Goal: Task Accomplishment & Management: Use online tool/utility

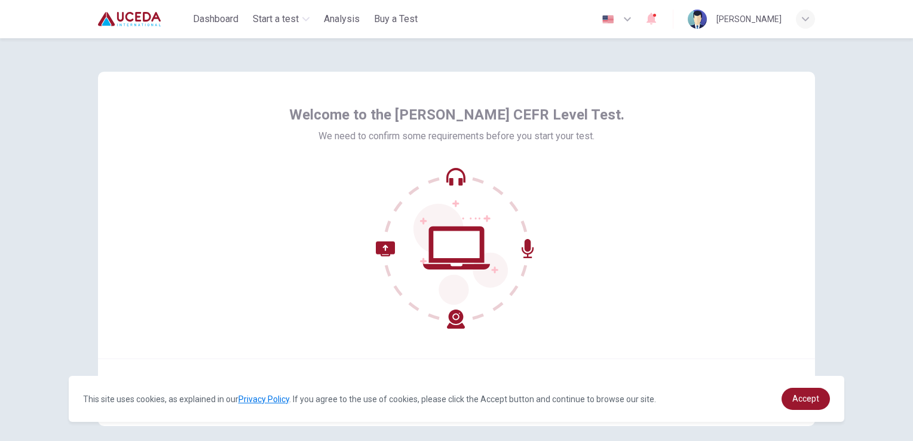
scroll to position [56, 0]
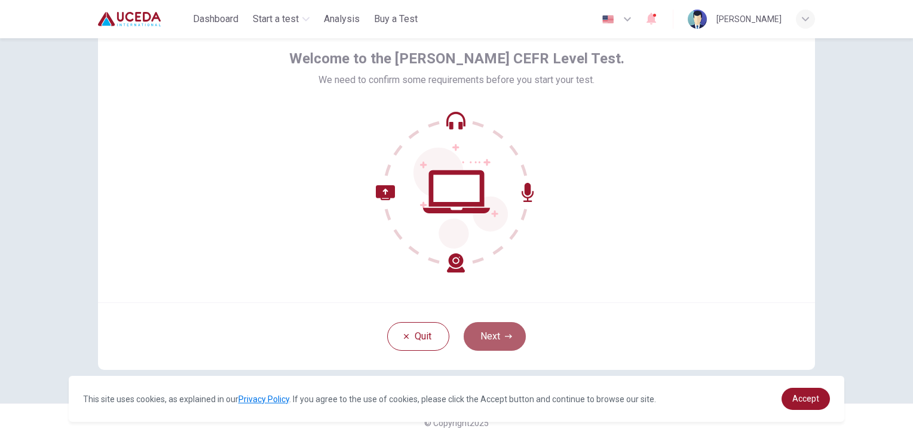
click at [490, 333] on button "Next" at bounding box center [495, 336] width 62 height 29
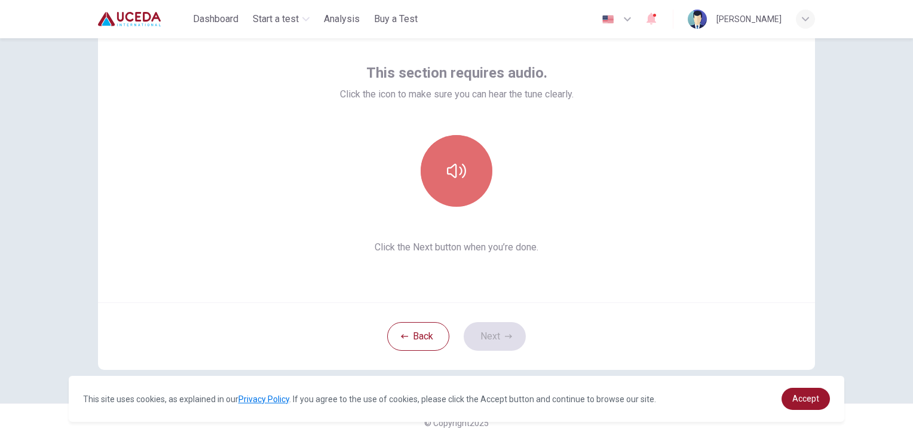
click at [469, 188] on button "button" at bounding box center [457, 171] width 72 height 72
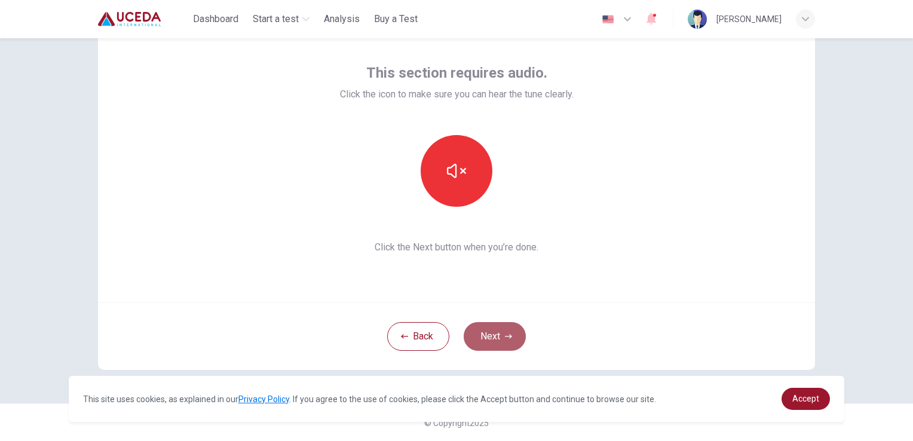
click at [502, 341] on button "Next" at bounding box center [495, 336] width 62 height 29
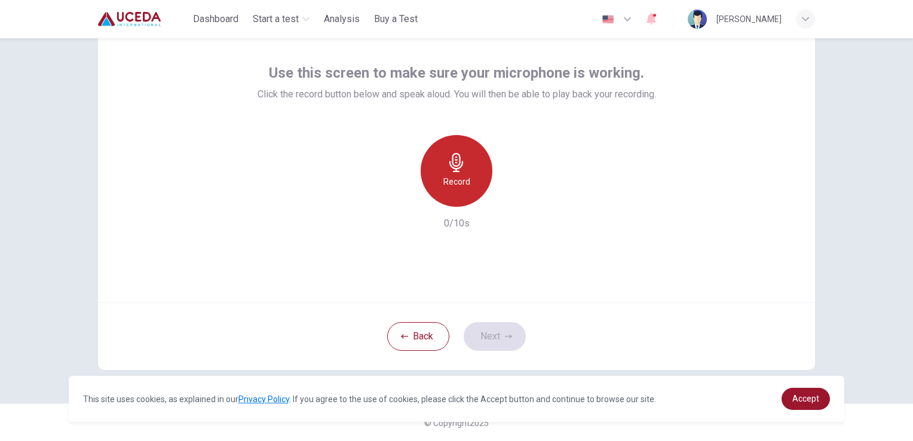
click at [447, 170] on icon "button" at bounding box center [456, 162] width 19 height 19
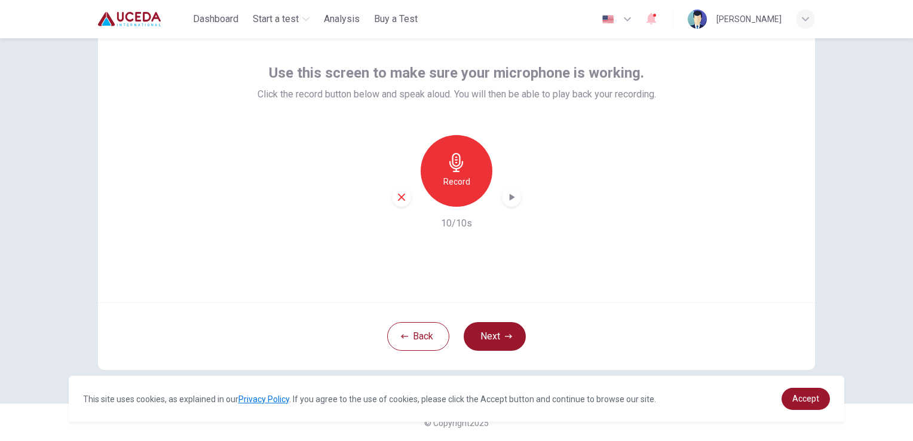
drag, startPoint x: 511, startPoint y: 207, endPoint x: 509, endPoint y: 200, distance: 7.4
click at [509, 200] on div "Record 10/10s" at bounding box center [456, 183] width 398 height 96
click at [509, 200] on icon "button" at bounding box center [511, 197] width 12 height 12
click at [503, 345] on button "Next" at bounding box center [495, 336] width 62 height 29
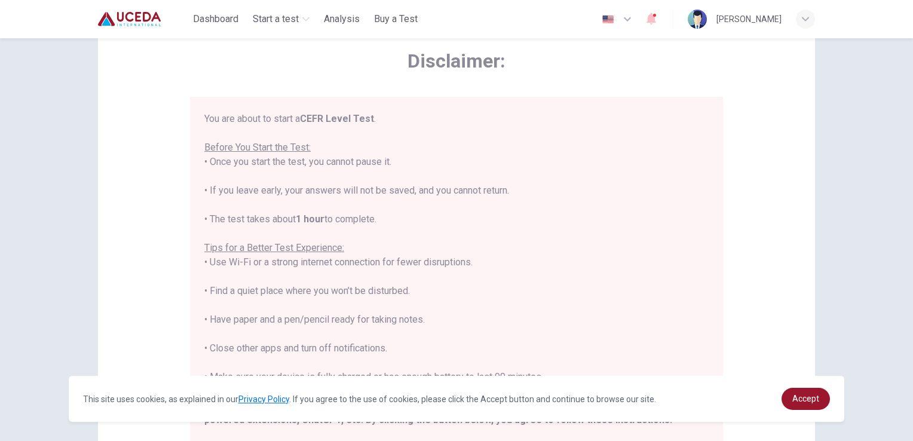
scroll to position [114, 0]
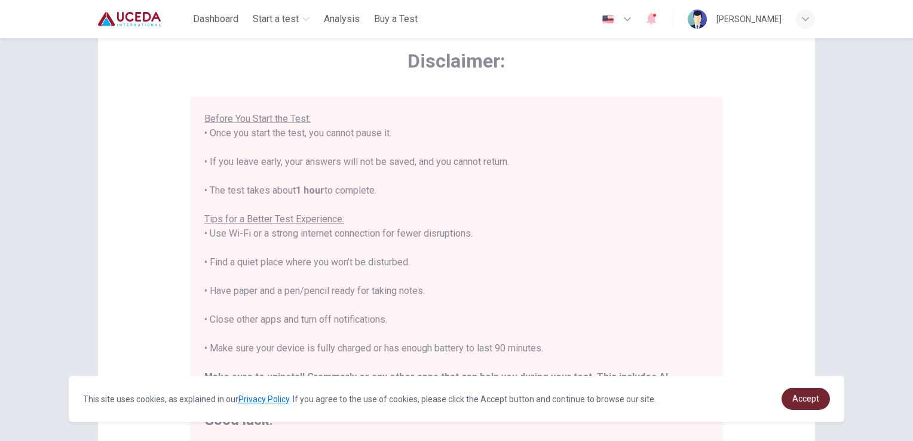
click at [815, 409] on link "Accept" at bounding box center [805, 399] width 48 height 22
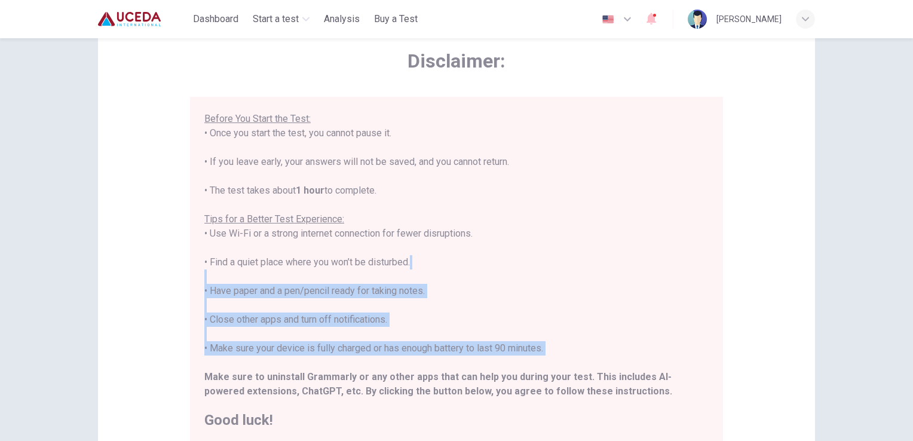
drag, startPoint x: 710, startPoint y: 357, endPoint x: 912, endPoint y: 226, distance: 240.6
click at [912, 226] on html "This site uses cookies, as explained in our Privacy Policy . If you agree to th…" at bounding box center [456, 220] width 913 height 441
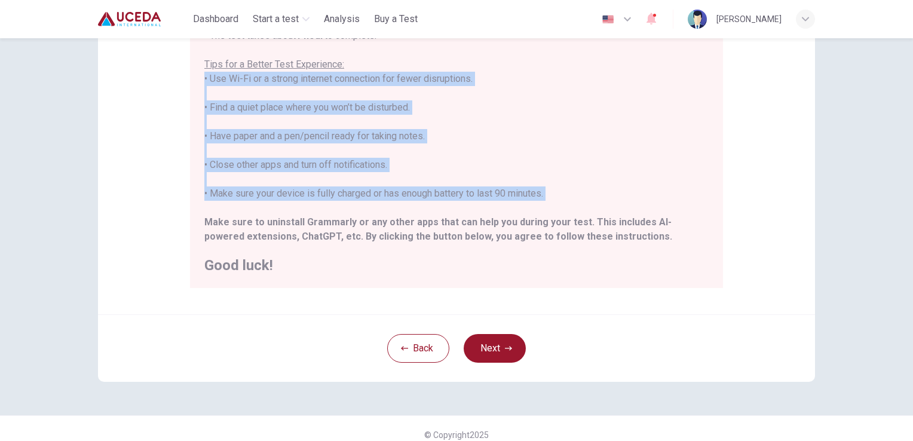
scroll to position [223, 0]
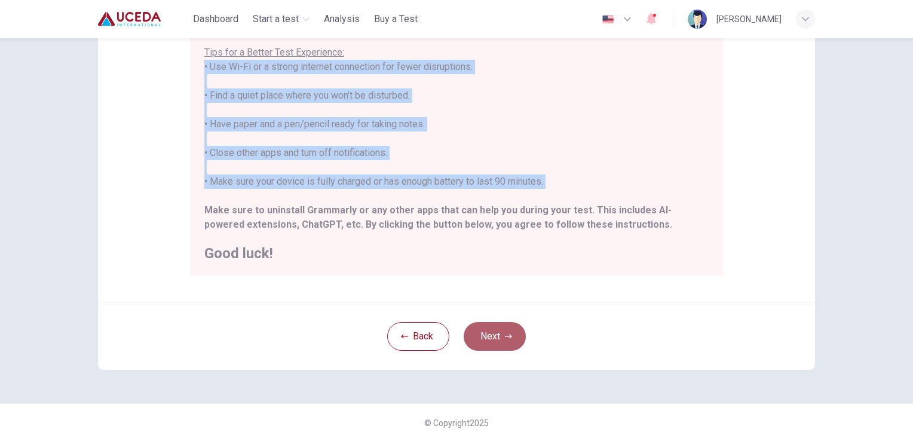
click at [501, 338] on button "Next" at bounding box center [495, 336] width 62 height 29
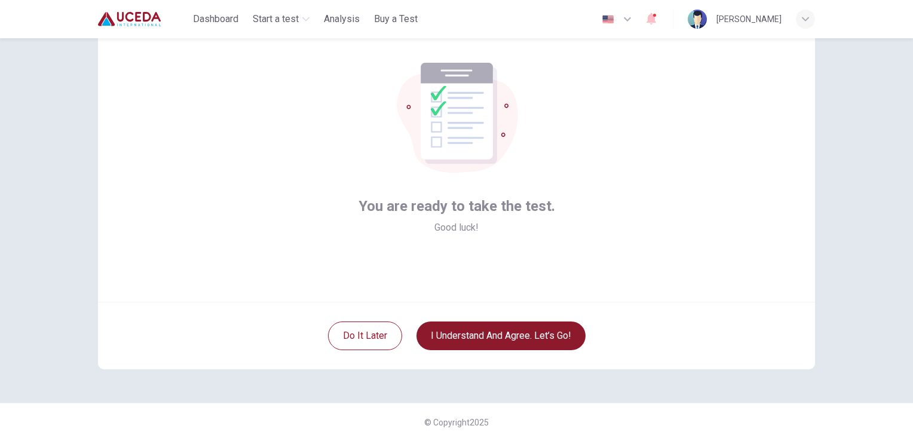
scroll to position [56, 0]
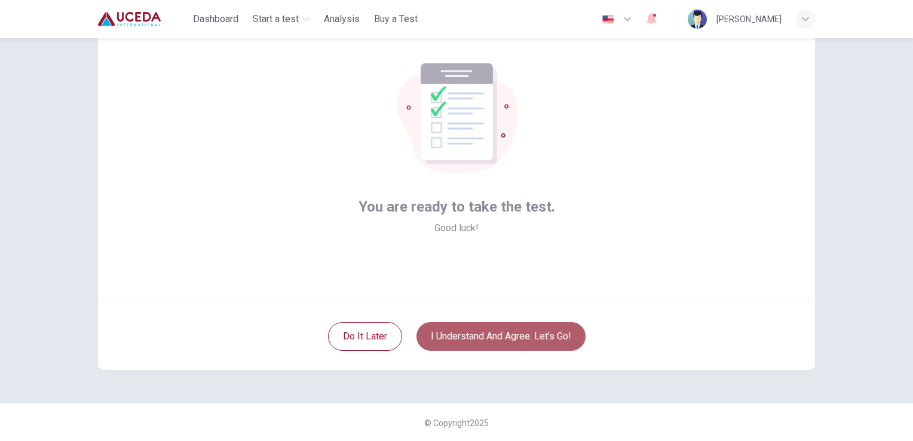
click at [501, 338] on button "I understand and agree. Let’s go!" at bounding box center [500, 336] width 169 height 29
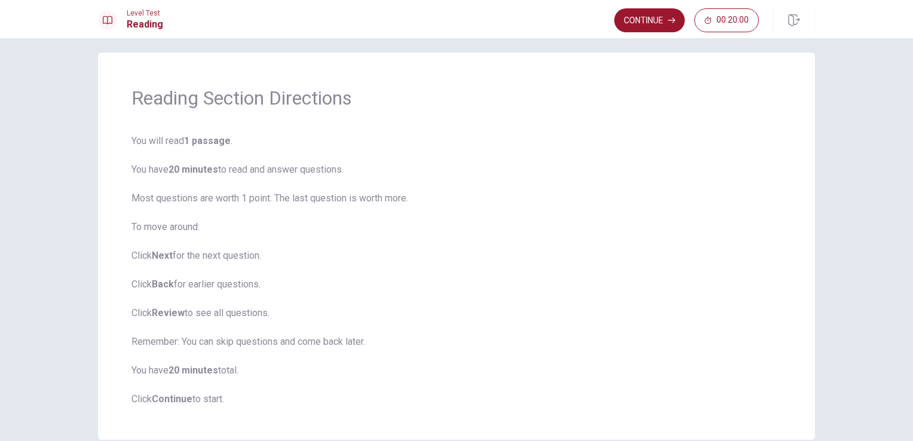
scroll to position [3, 0]
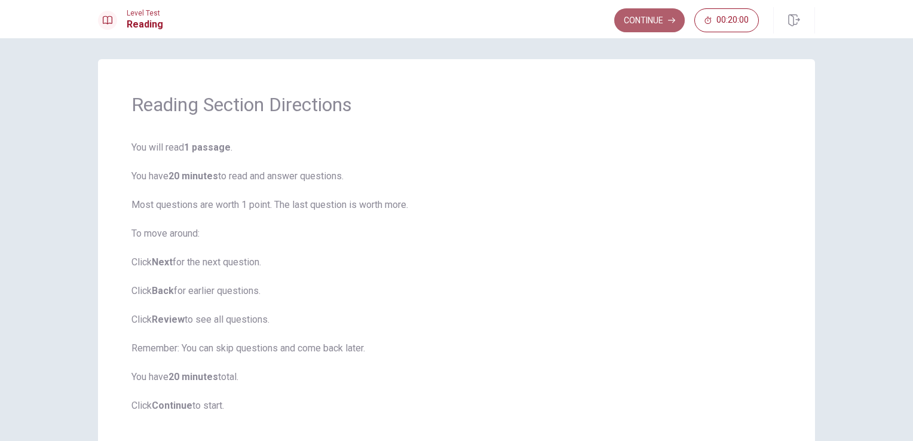
click at [659, 17] on button "Continue" at bounding box center [649, 20] width 70 height 24
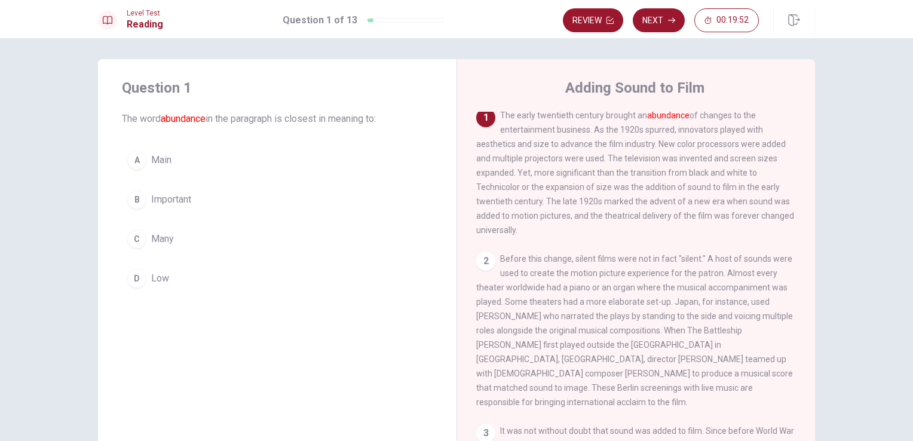
scroll to position [0, 0]
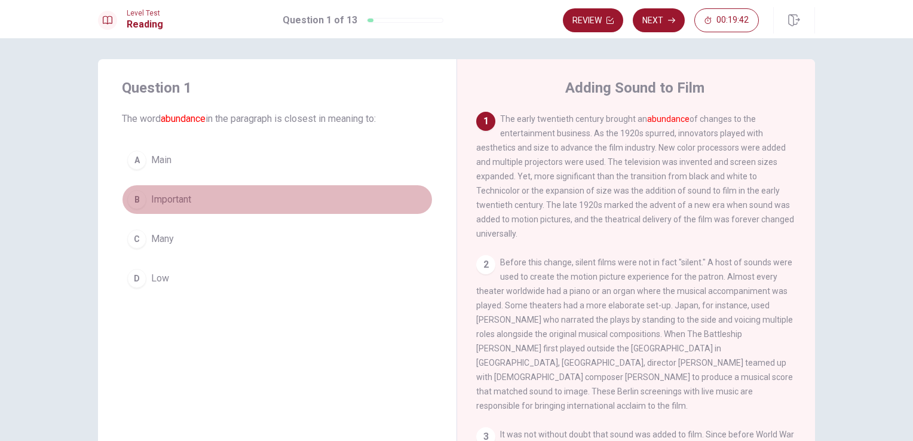
click at [127, 203] on div "B" at bounding box center [136, 199] width 19 height 19
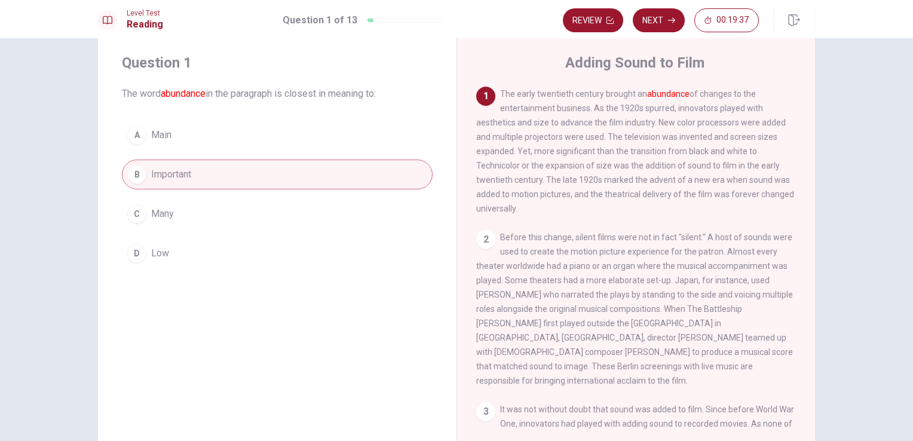
scroll to position [19, 0]
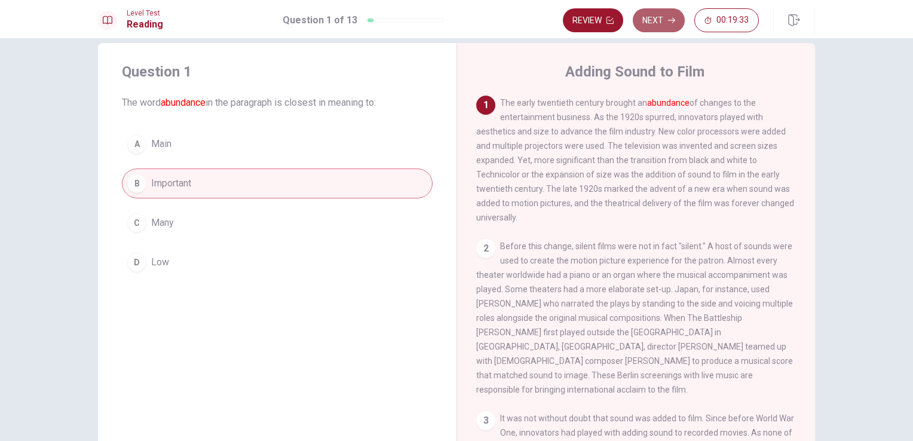
click at [673, 30] on button "Next" at bounding box center [659, 20] width 52 height 24
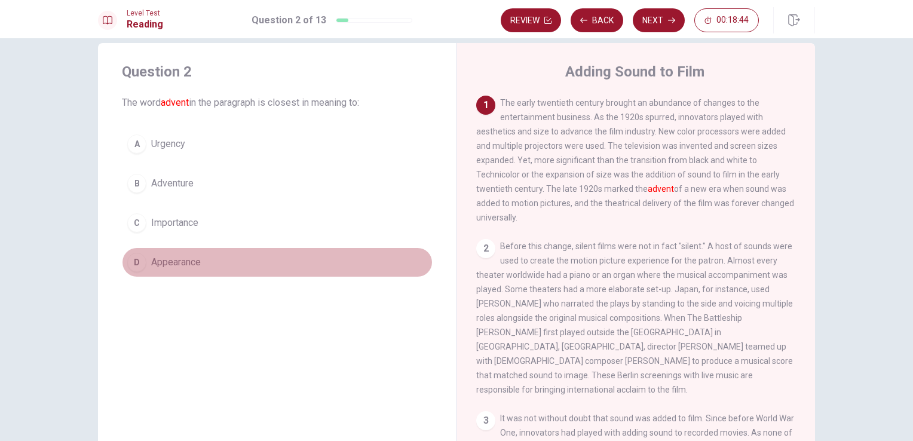
click at [210, 268] on button "D Appearance" at bounding box center [277, 262] width 311 height 30
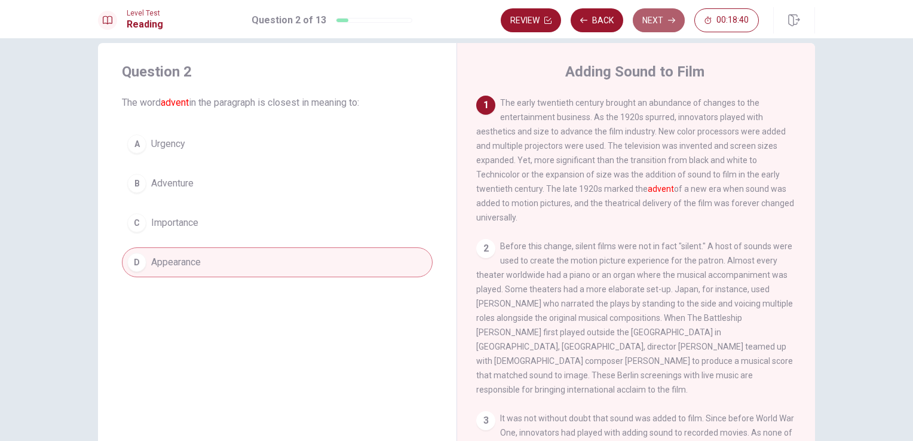
click at [652, 29] on button "Next" at bounding box center [659, 20] width 52 height 24
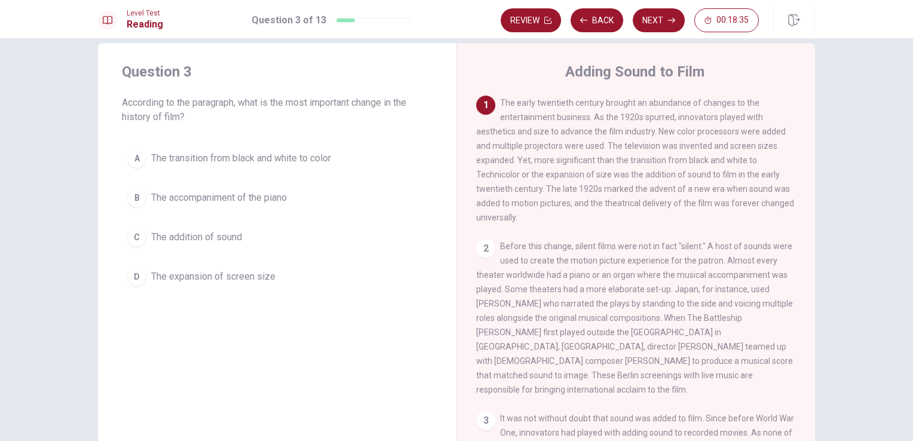
drag, startPoint x: 808, startPoint y: 192, endPoint x: 801, endPoint y: 231, distance: 40.2
click at [801, 231] on div "1 The early twentieth century brought an abundance of changes to the entertainm…" at bounding box center [644, 268] width 336 height 344
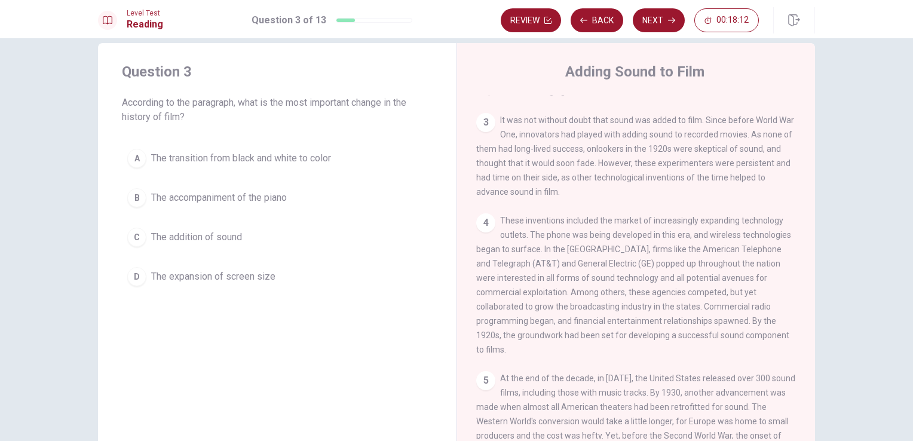
scroll to position [320, 0]
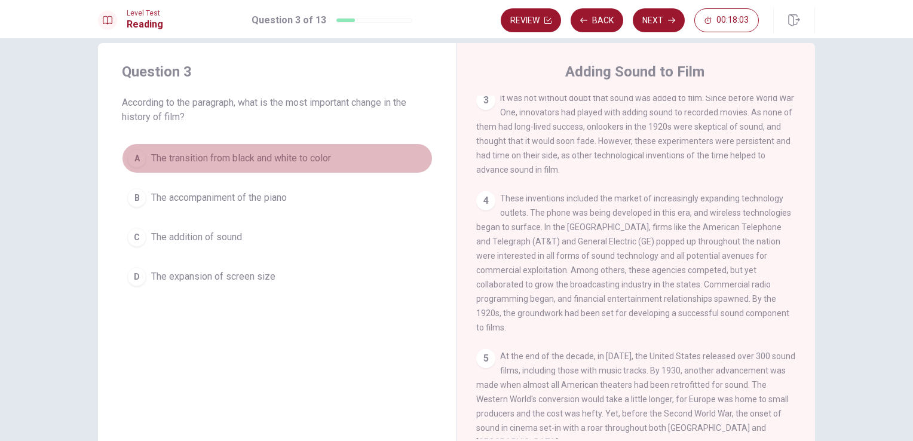
click at [251, 164] on span "The transition from black and white to color" at bounding box center [241, 158] width 180 height 14
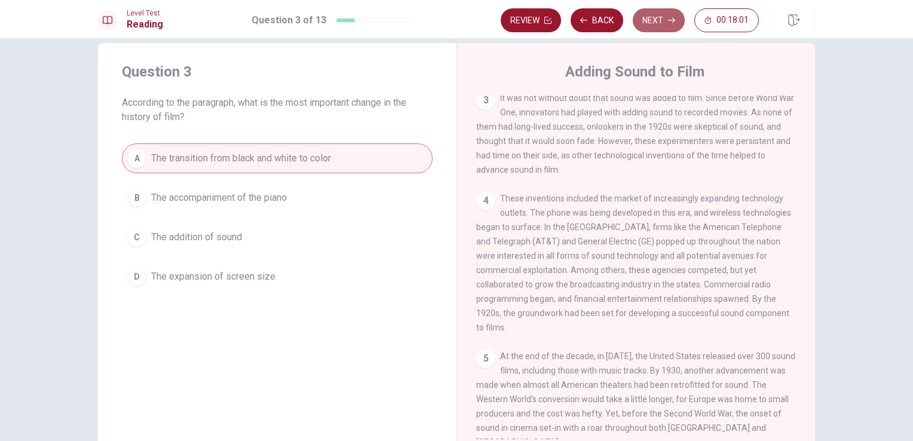
click at [652, 24] on button "Next" at bounding box center [659, 20] width 52 height 24
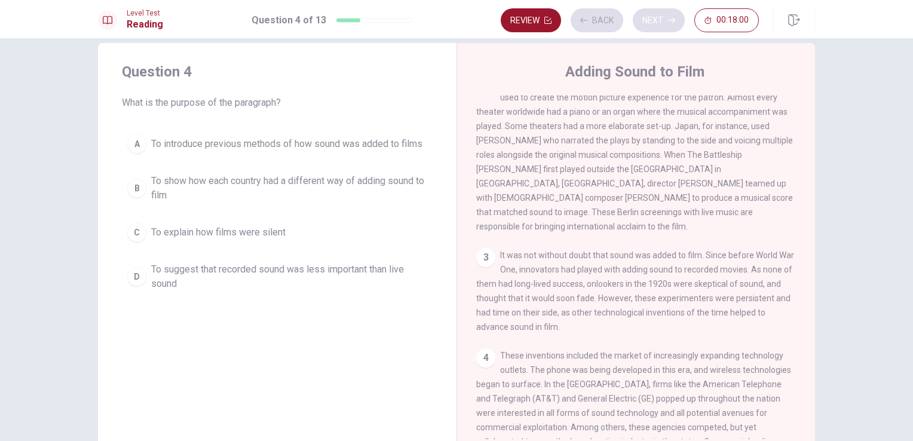
scroll to position [147, 0]
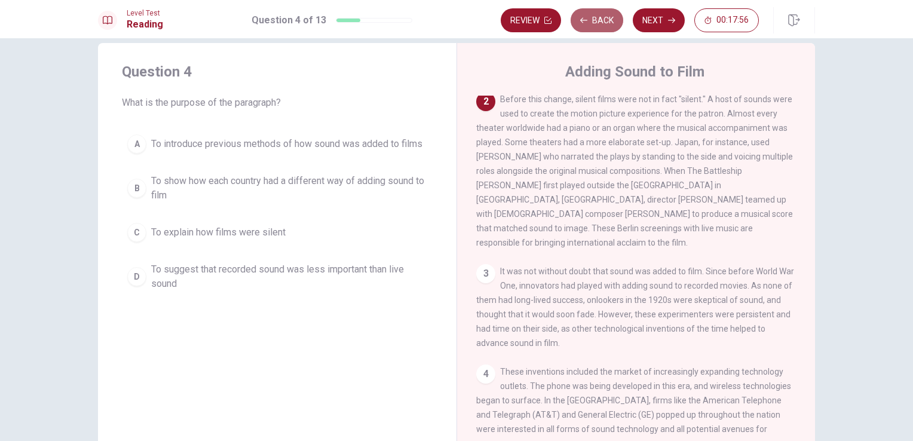
click at [619, 25] on button "Back" at bounding box center [597, 20] width 53 height 24
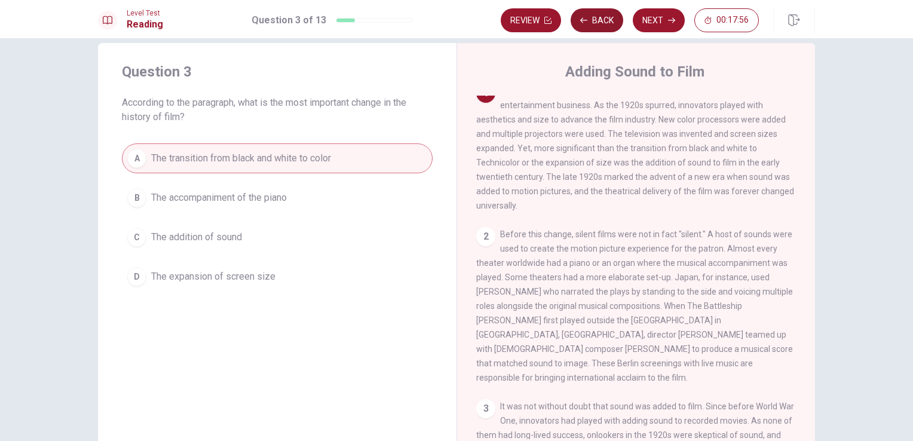
scroll to position [0, 0]
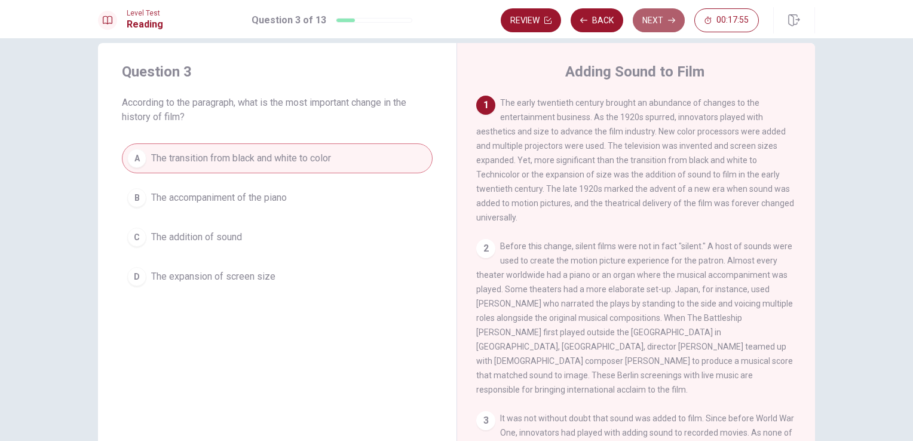
click at [639, 26] on button "Next" at bounding box center [659, 20] width 52 height 24
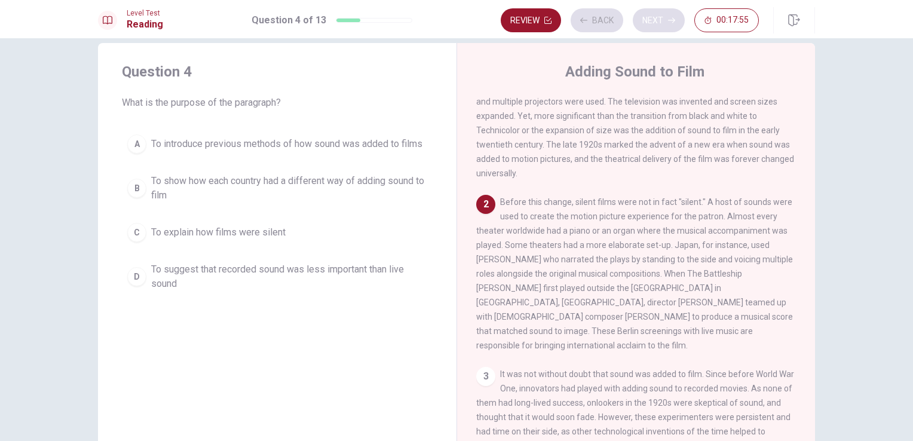
scroll to position [72, 0]
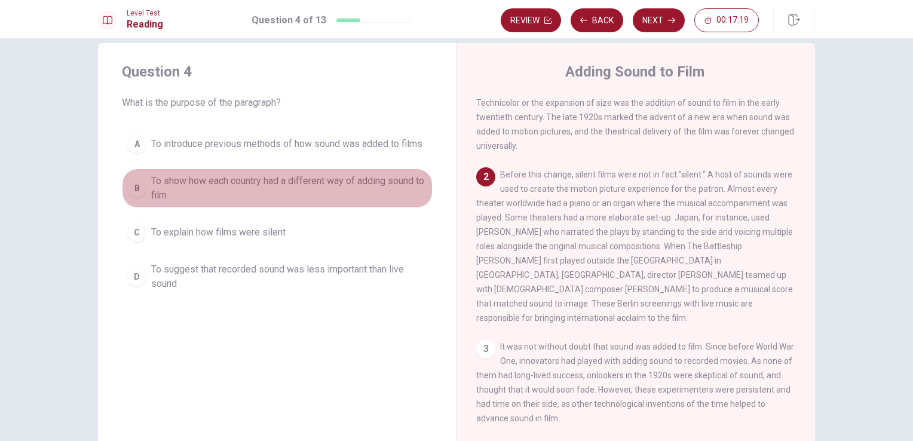
click at [360, 188] on span "To show how each country had a different way of adding sound to film" at bounding box center [289, 188] width 276 height 29
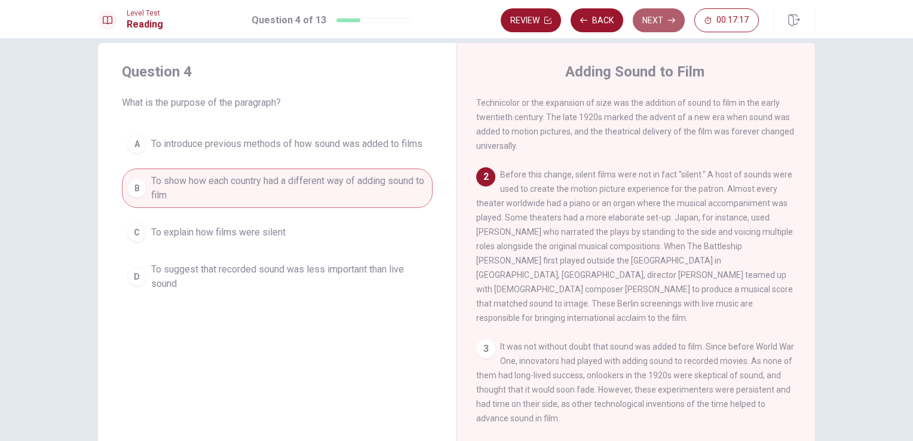
click at [656, 18] on button "Next" at bounding box center [659, 20] width 52 height 24
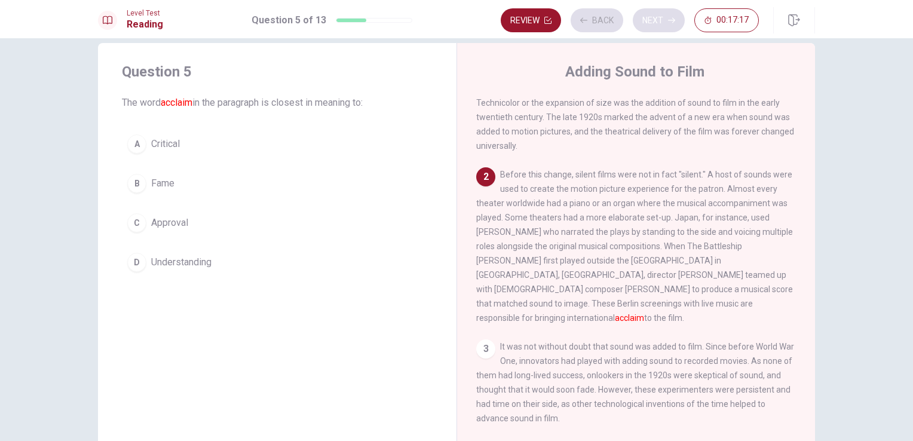
scroll to position [148, 0]
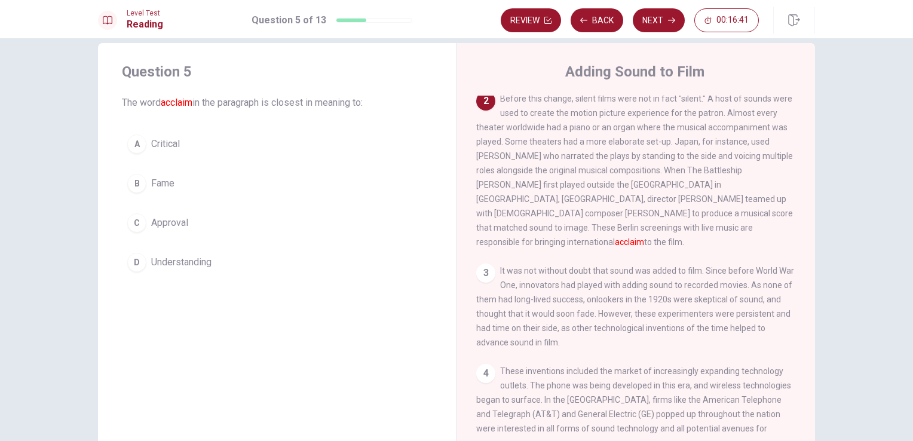
click at [154, 189] on span "Fame" at bounding box center [162, 183] width 23 height 14
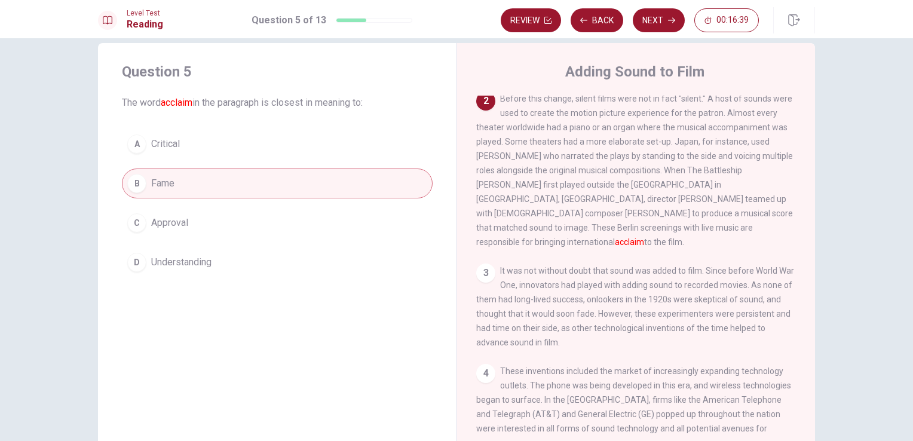
click at [663, 33] on div "Review Back Next 00:16:39" at bounding box center [658, 20] width 314 height 26
click at [666, 24] on button "Next" at bounding box center [659, 20] width 52 height 24
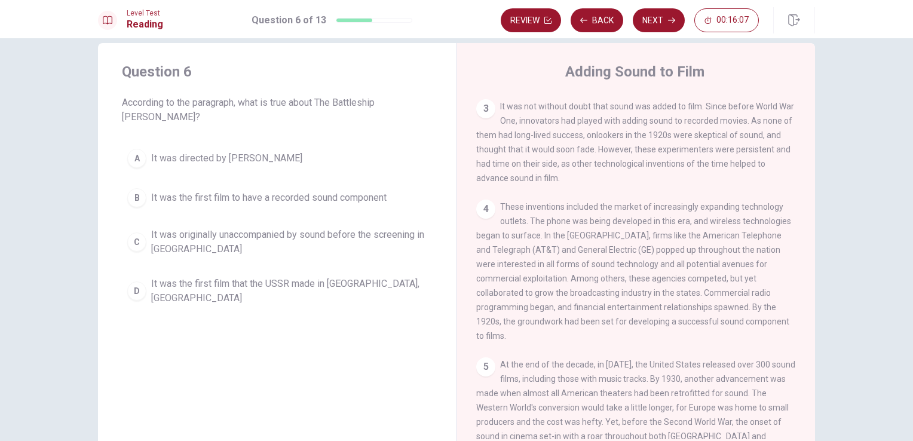
scroll to position [320, 0]
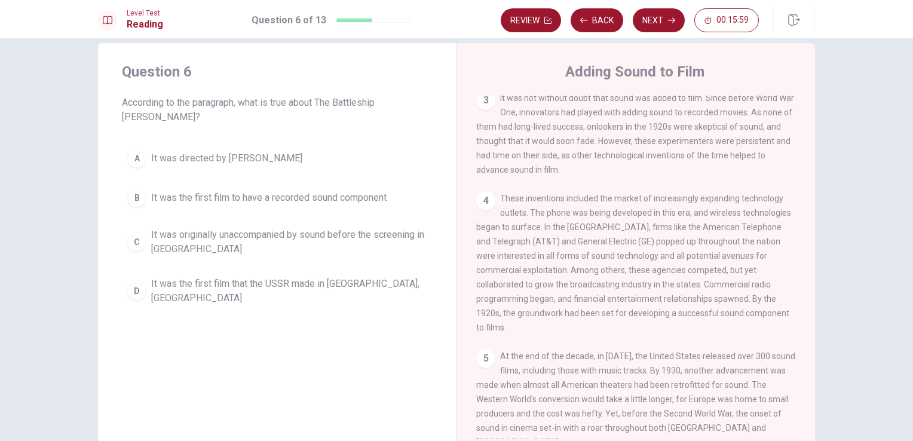
drag, startPoint x: 798, startPoint y: 410, endPoint x: 793, endPoint y: 368, distance: 42.6
click at [793, 368] on div "1 The early twentieth century brought an abundance of changes to the entertainm…" at bounding box center [644, 268] width 336 height 344
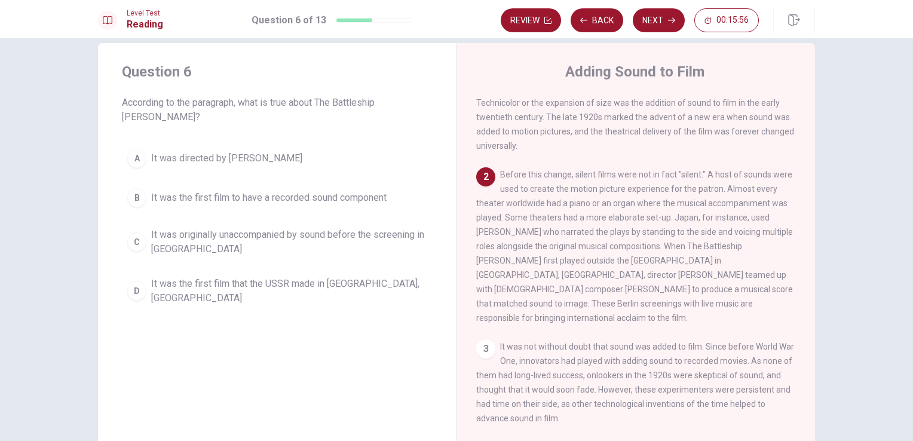
scroll to position [33, 0]
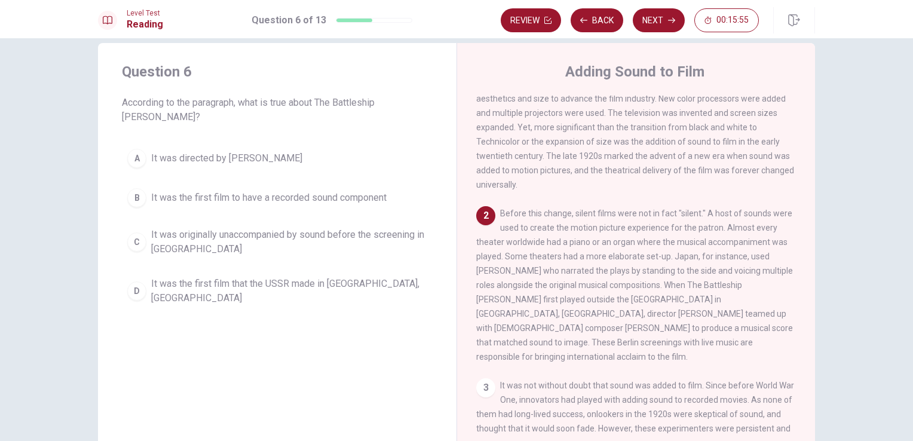
drag, startPoint x: 796, startPoint y: 226, endPoint x: 796, endPoint y: 201, distance: 25.7
click at [796, 201] on div "1 The early twentieth century brought an abundance of changes to the entertainm…" at bounding box center [644, 268] width 336 height 344
click at [805, 196] on div "1 The early twentieth century brought an abundance of changes to the entertainm…" at bounding box center [644, 268] width 336 height 344
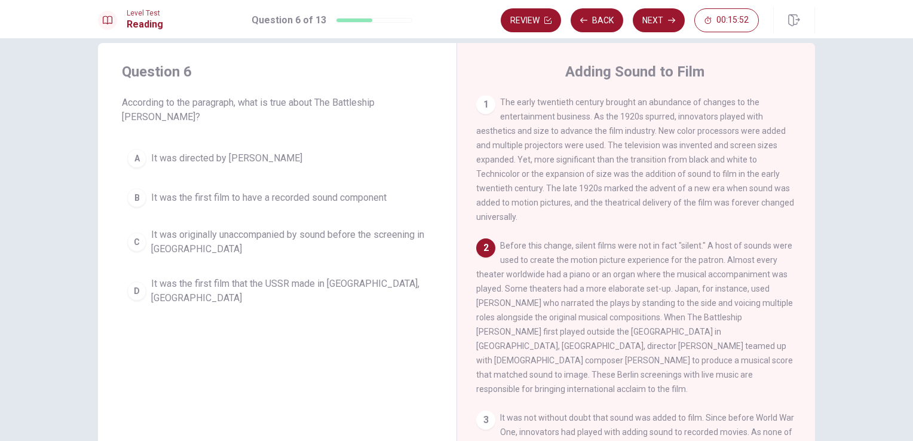
scroll to position [0, 0]
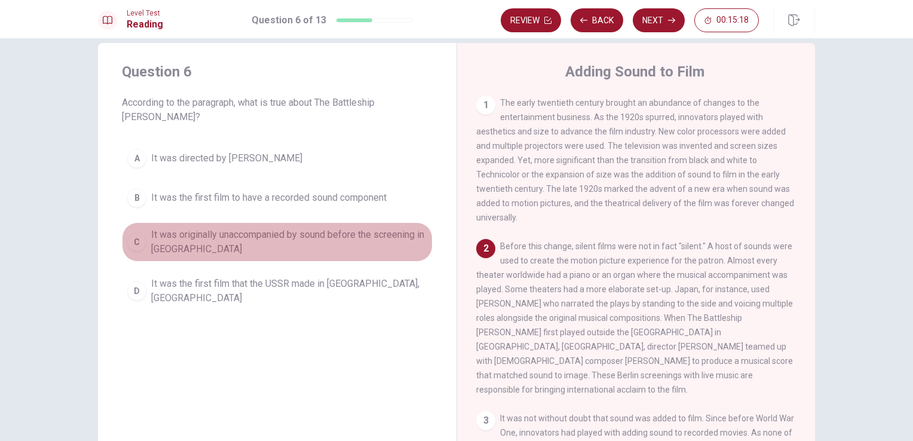
click at [139, 232] on div "C" at bounding box center [136, 241] width 19 height 19
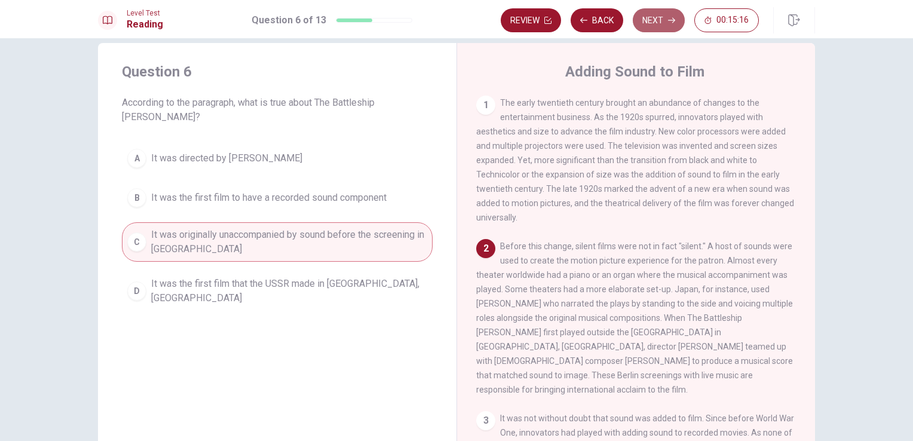
click at [666, 24] on button "Next" at bounding box center [659, 20] width 52 height 24
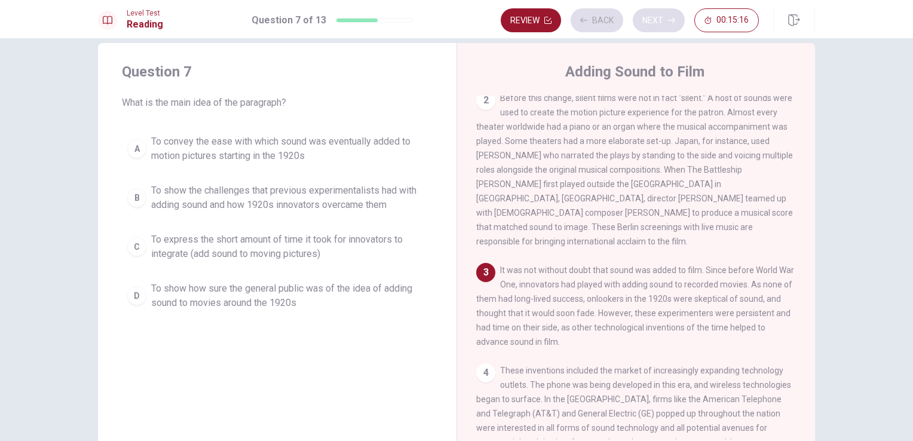
scroll to position [174, 0]
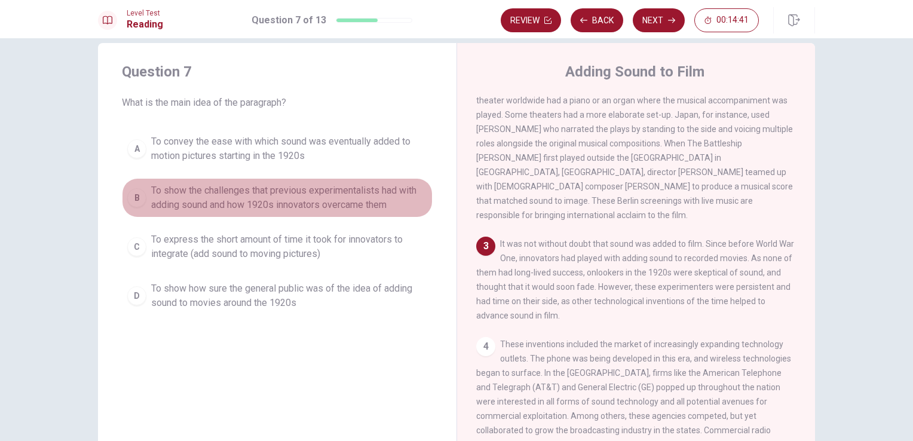
click at [137, 202] on div "B" at bounding box center [136, 197] width 19 height 19
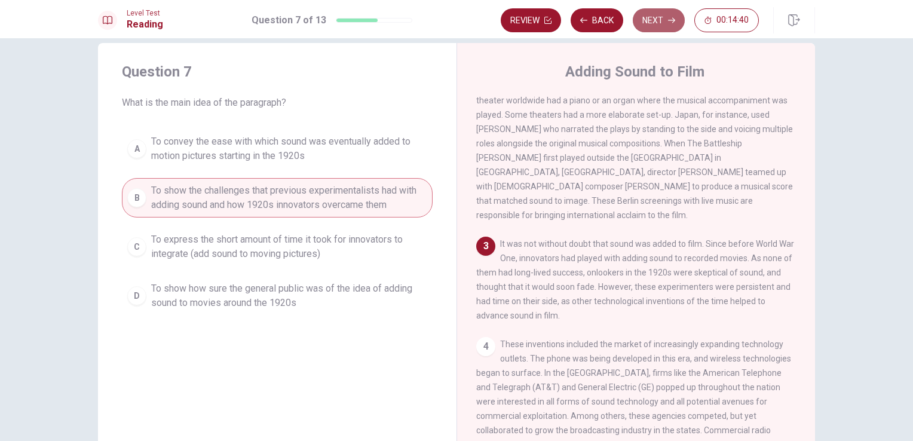
click at [658, 26] on button "Next" at bounding box center [659, 20] width 52 height 24
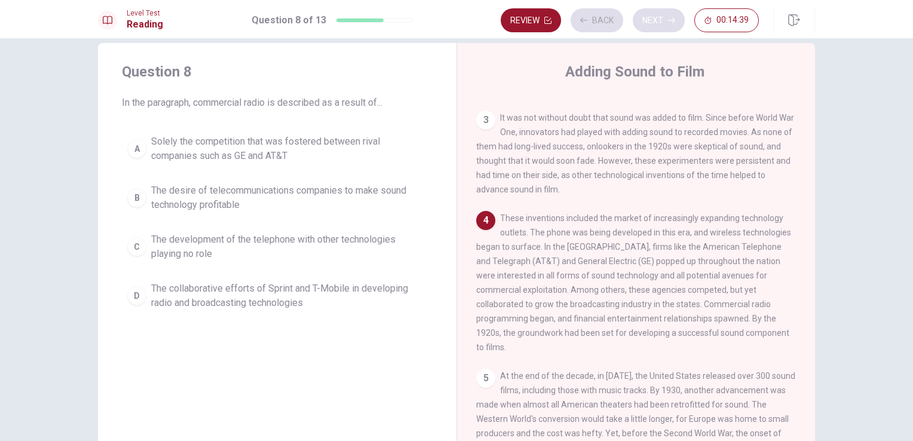
scroll to position [320, 0]
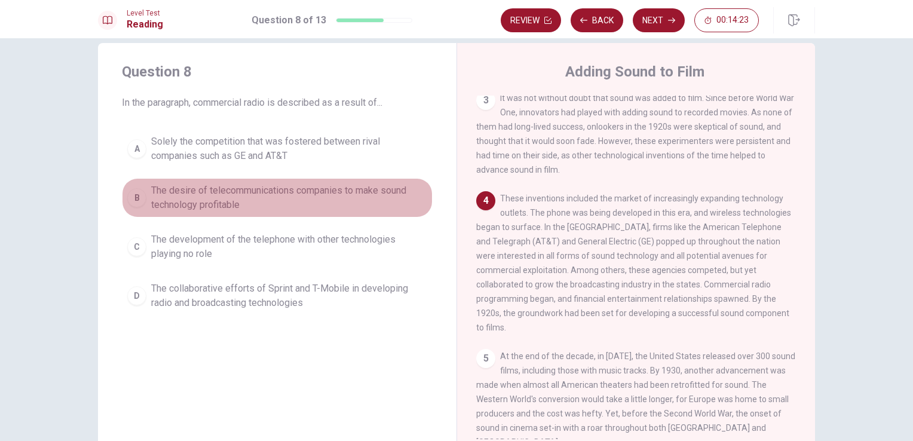
click at [252, 202] on span "The desire of telecommunications companies to make sound technology profitable" at bounding box center [289, 197] width 276 height 29
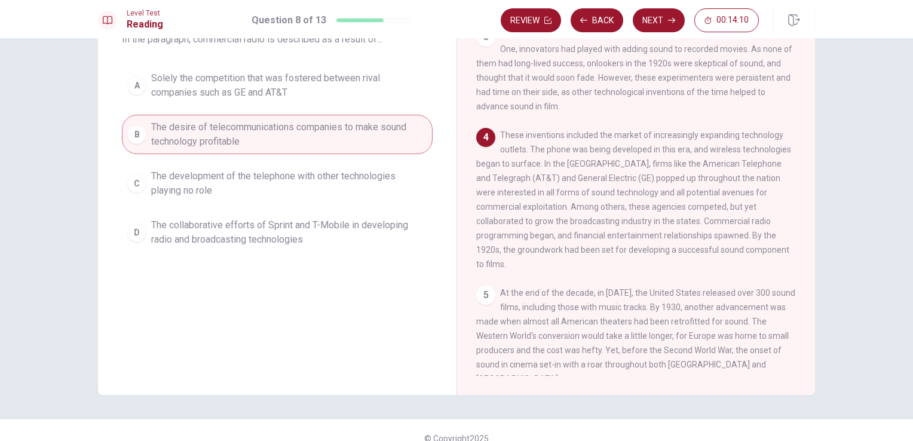
scroll to position [98, 0]
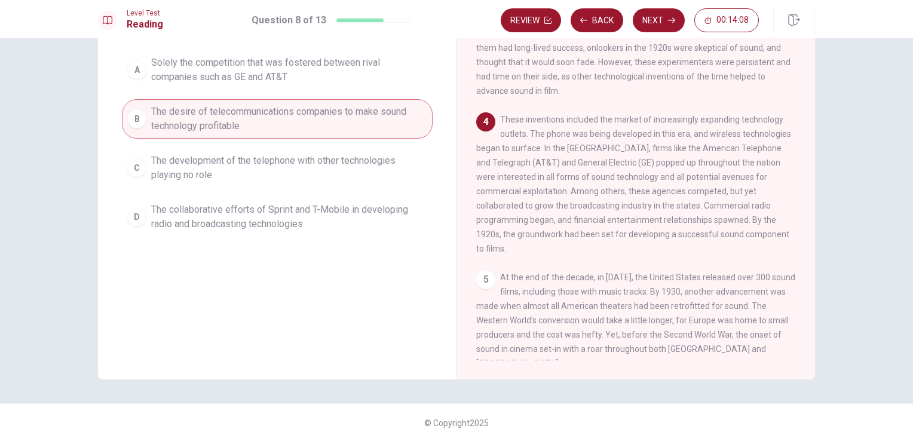
click at [664, 32] on div "Review Back Next 00:14:08" at bounding box center [658, 20] width 314 height 26
click at [660, 16] on button "Next" at bounding box center [659, 20] width 52 height 24
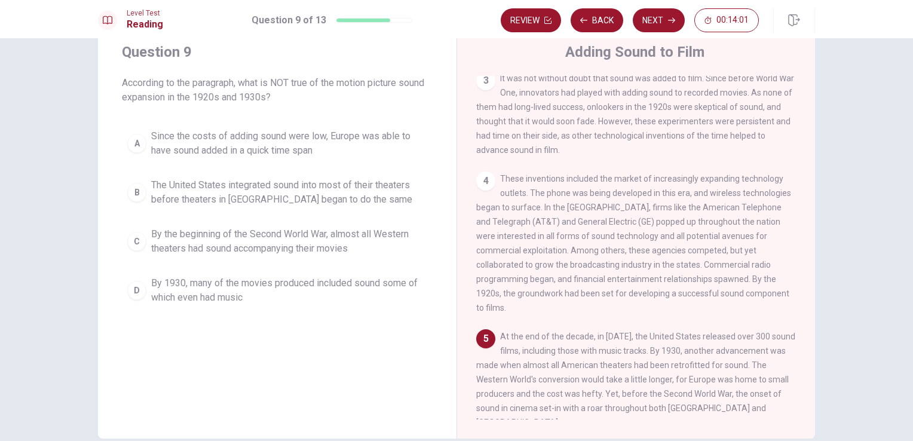
scroll to position [38, 0]
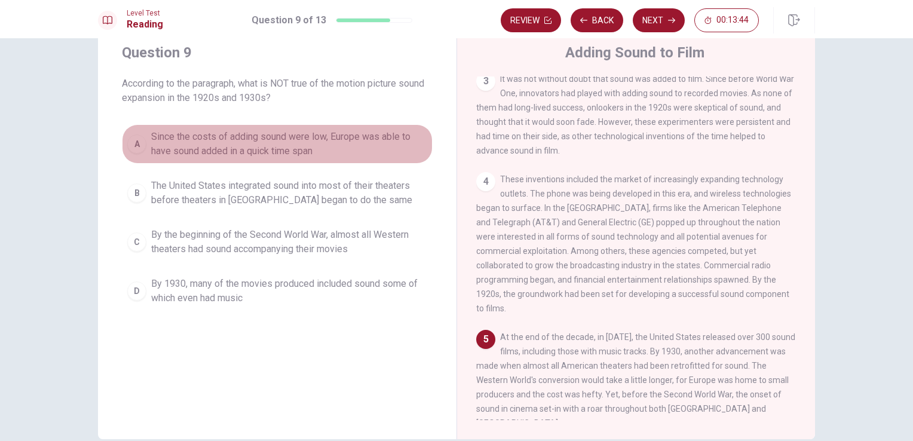
click at [151, 148] on span "Since the costs of adding sound were low, Europe was able to have sound added i…" at bounding box center [289, 144] width 276 height 29
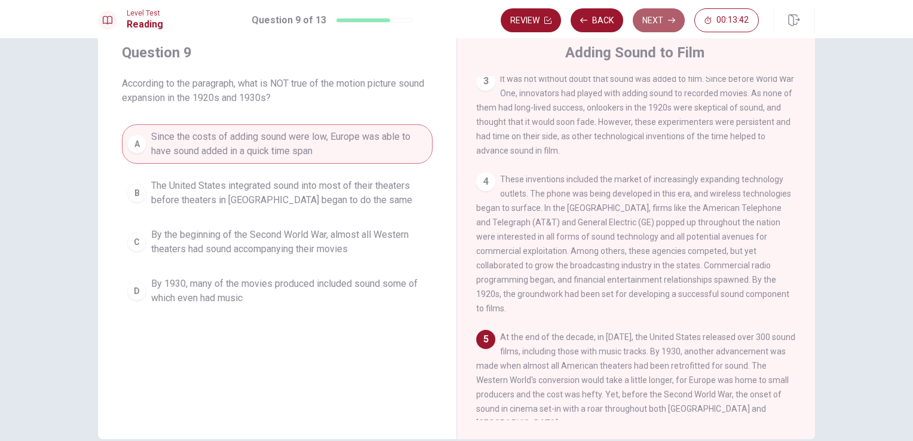
click at [650, 24] on button "Next" at bounding box center [659, 20] width 52 height 24
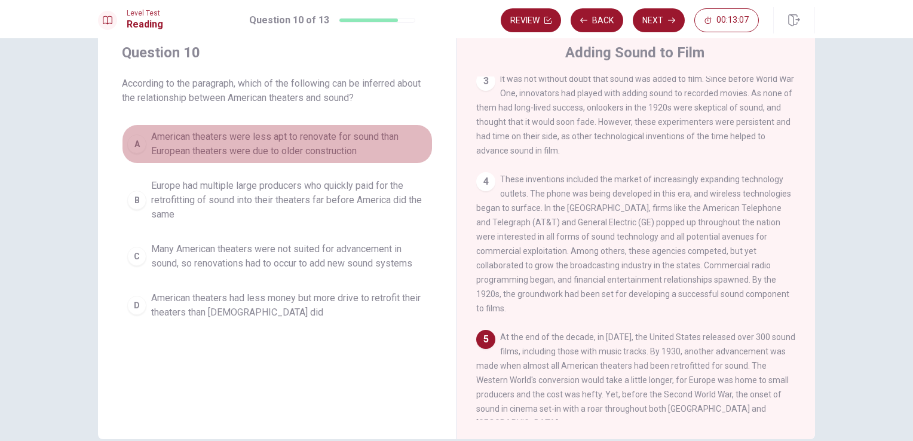
click at [301, 151] on span "American theaters were less apt to renovate for sound than European theaters we…" at bounding box center [289, 144] width 276 height 29
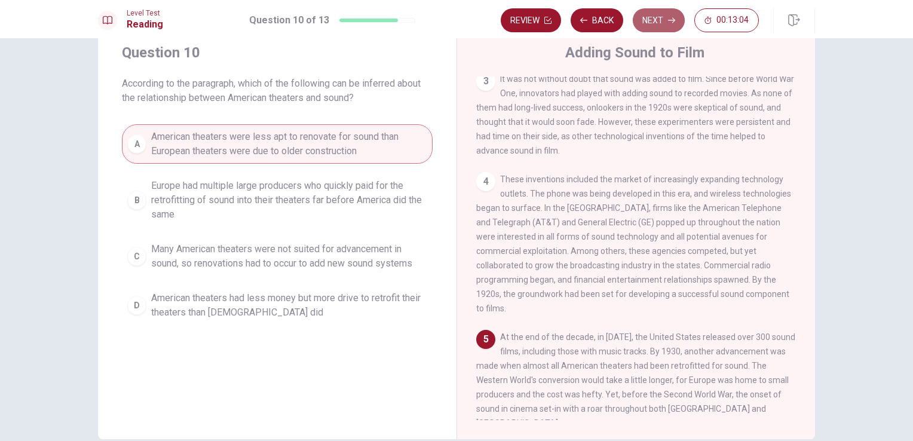
click at [674, 23] on icon "button" at bounding box center [671, 20] width 7 height 7
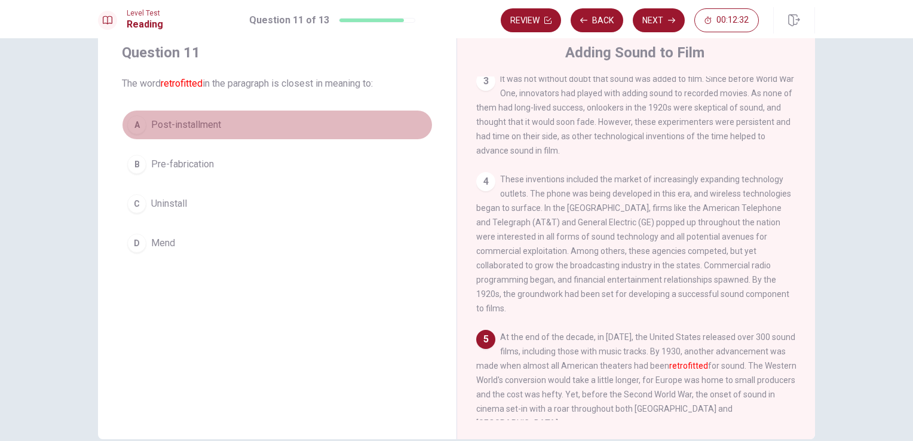
click at [157, 119] on span "Post-installment" at bounding box center [186, 125] width 70 height 14
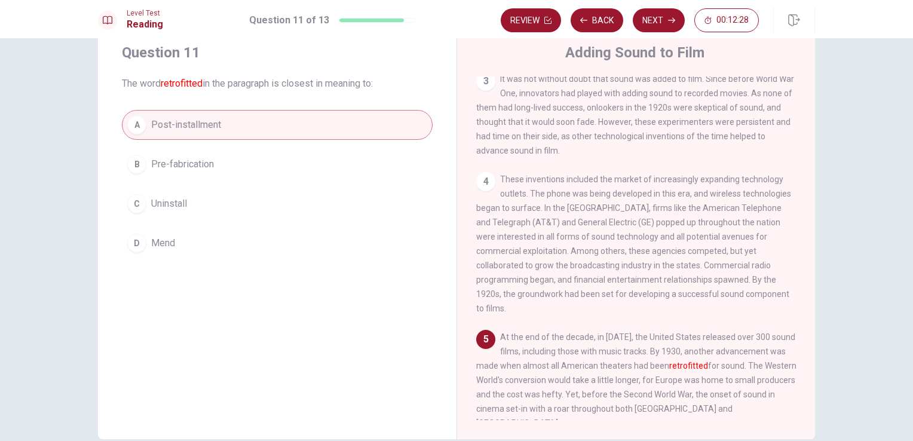
drag, startPoint x: 905, startPoint y: 304, endPoint x: 906, endPoint y: 318, distance: 14.4
click at [906, 318] on div "Question 11 The word retrofitted in the paragraph is closest in meaning to: A P…" at bounding box center [456, 239] width 913 height 403
click at [910, 319] on div "Question 11 The word retrofitted in the paragraph is closest in meaning to: A P…" at bounding box center [456, 239] width 913 height 403
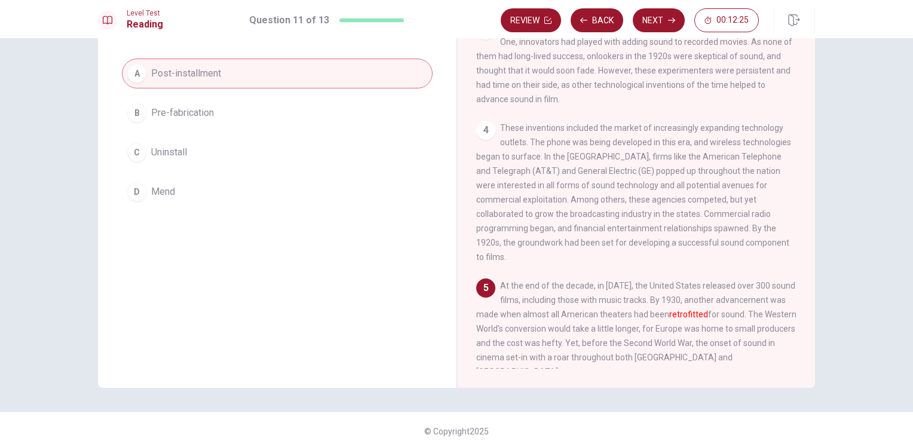
scroll to position [91, 0]
click at [660, 25] on button "Next" at bounding box center [659, 20] width 52 height 24
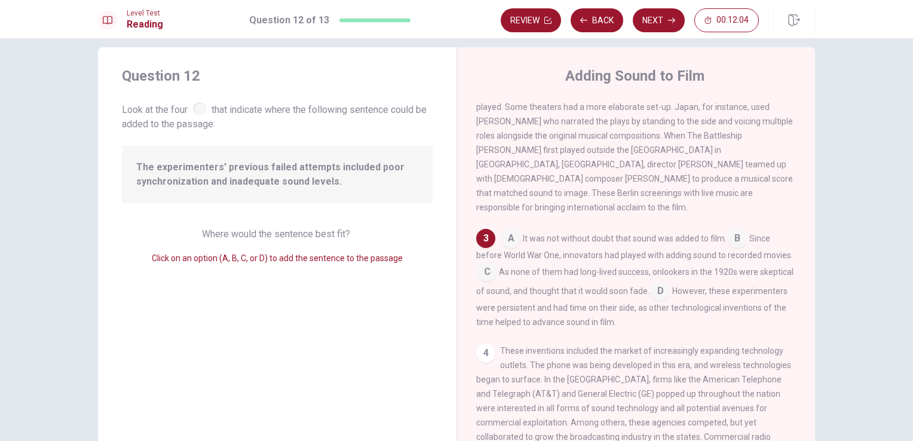
scroll to position [13, 0]
click at [734, 237] on input at bounding box center [737, 241] width 19 height 19
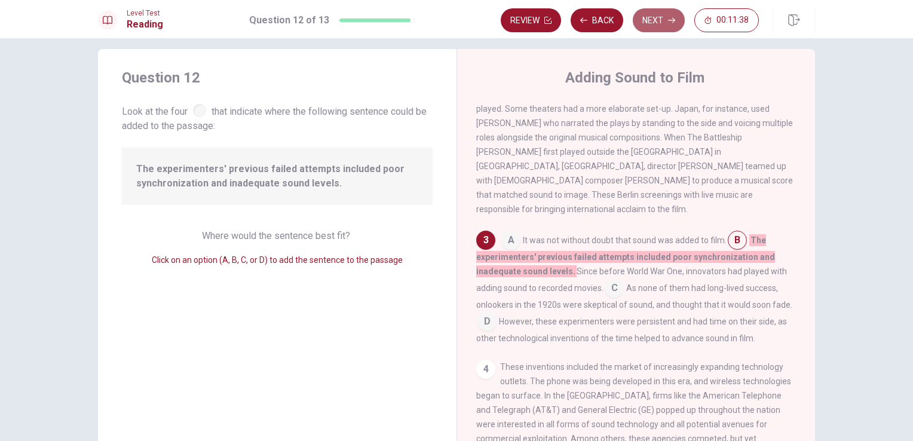
click at [643, 17] on button "Next" at bounding box center [659, 20] width 52 height 24
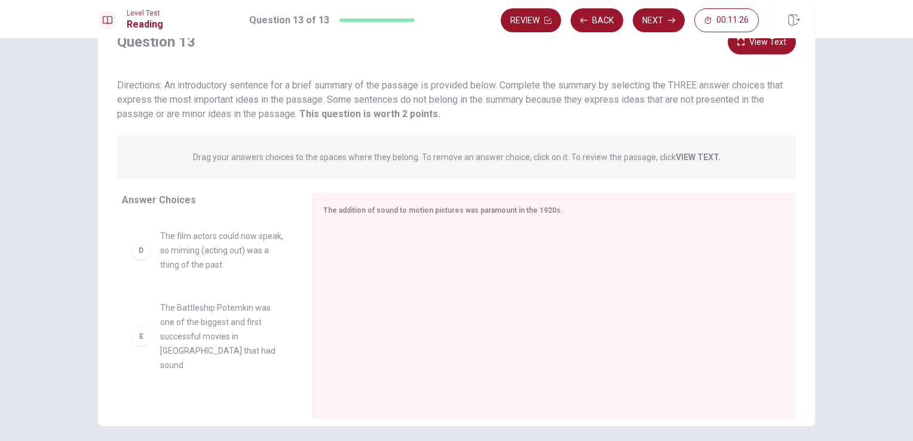
scroll to position [0, 0]
click at [334, 216] on div "The addition of sound to motion pictures was paramount in the 1920s." at bounding box center [547, 210] width 449 height 15
drag, startPoint x: 293, startPoint y: 256, endPoint x: 212, endPoint y: 264, distance: 81.0
click at [212, 264] on div "A American theaters converted to sound quicker than European theaters did B Per…" at bounding box center [213, 309] width 182 height 184
drag, startPoint x: 300, startPoint y: 253, endPoint x: 292, endPoint y: 275, distance: 23.6
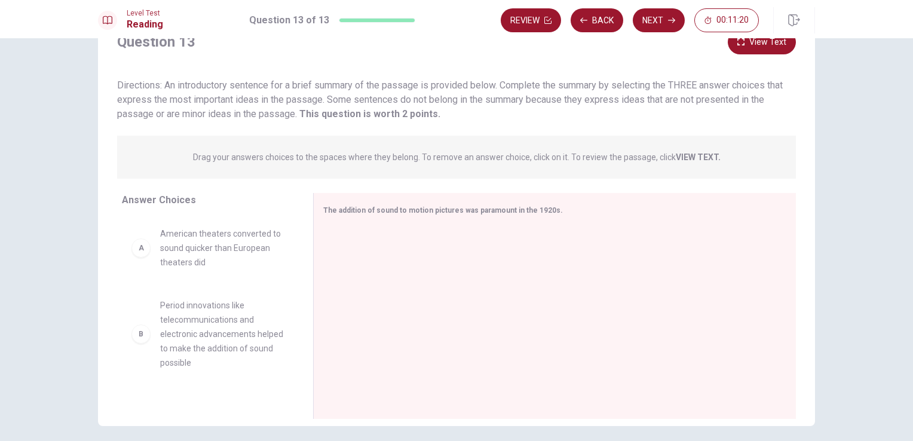
click at [292, 275] on div "A American theaters converted to sound quicker than European theaters did B Per…" at bounding box center [213, 309] width 182 height 184
click at [291, 277] on div "A American theaters converted to sound quicker than European theaters did B Per…" at bounding box center [213, 309] width 182 height 184
drag, startPoint x: 293, startPoint y: 253, endPoint x: 301, endPoint y: 256, distance: 8.6
click at [301, 256] on div "Answer Choices A American theaters converted to sound quicker than European the…" at bounding box center [456, 309] width 717 height 232
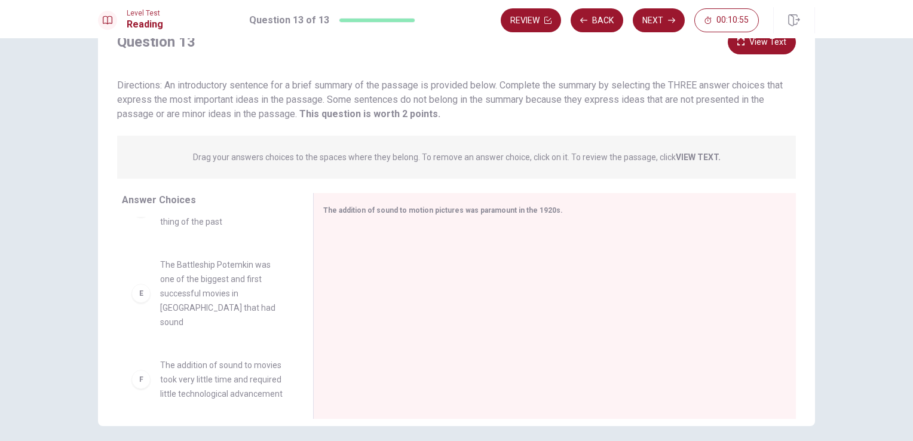
scroll to position [309, 0]
click at [212, 318] on span "The Battleship Potemkin was one of the biggest and first successful movies in […" at bounding box center [222, 298] width 124 height 72
click at [142, 298] on div "E" at bounding box center [140, 297] width 19 height 19
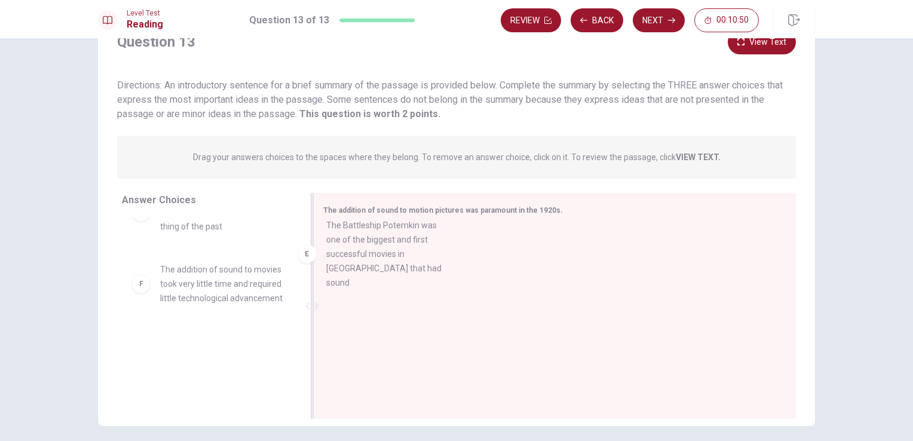
drag, startPoint x: 203, startPoint y: 286, endPoint x: 432, endPoint y: 229, distance: 236.2
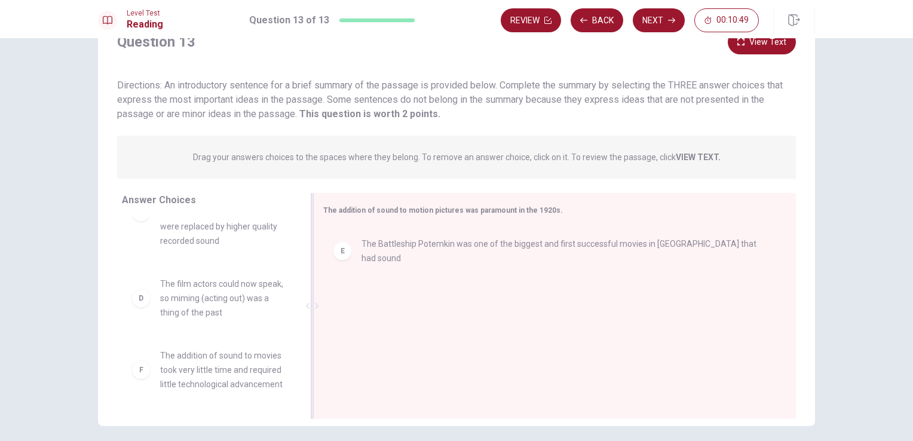
scroll to position [237, 0]
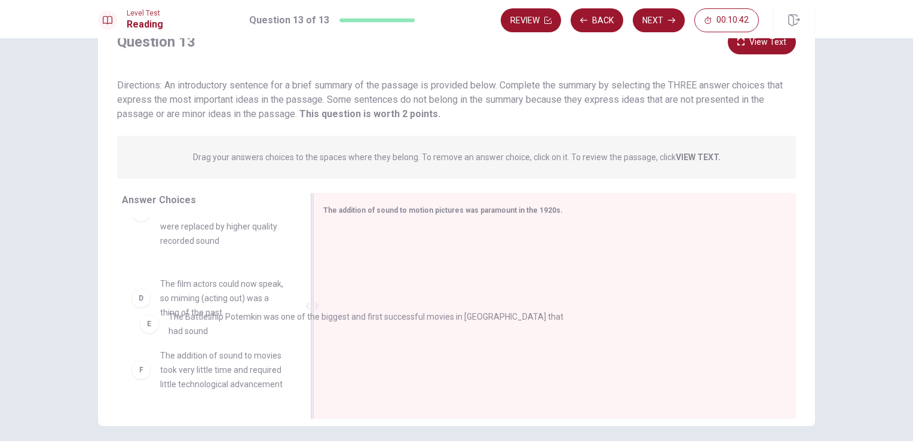
drag, startPoint x: 403, startPoint y: 250, endPoint x: 210, endPoint y: 326, distance: 206.8
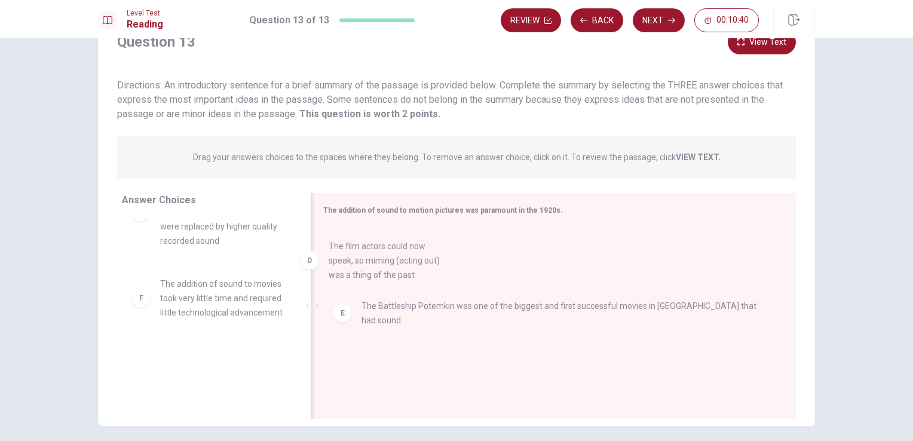
drag, startPoint x: 231, startPoint y: 296, endPoint x: 430, endPoint y: 281, distance: 200.1
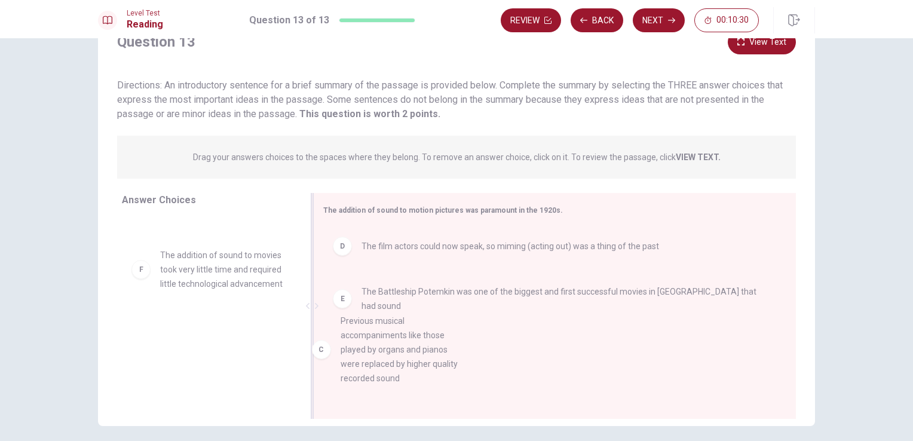
scroll to position [24, 0]
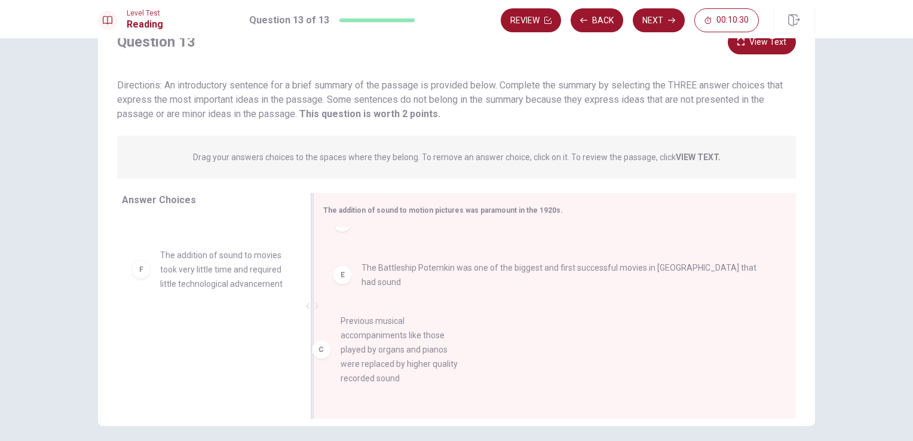
drag, startPoint x: 211, startPoint y: 296, endPoint x: 404, endPoint y: 375, distance: 208.5
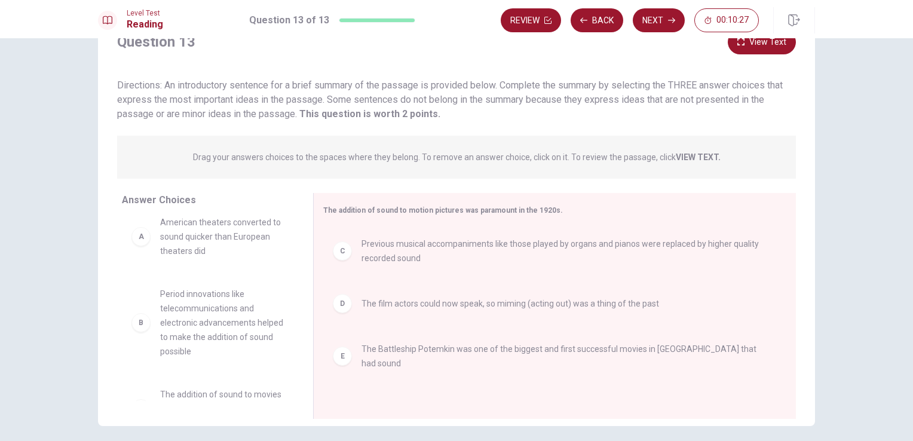
scroll to position [0, 0]
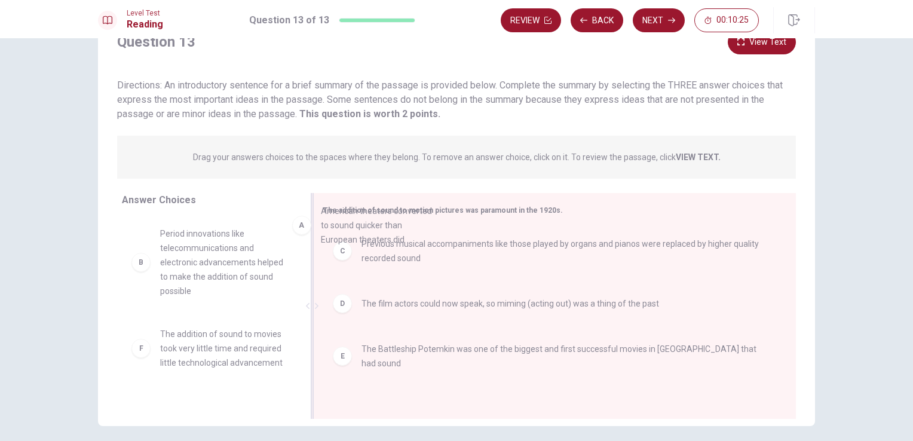
drag, startPoint x: 211, startPoint y: 255, endPoint x: 381, endPoint y: 231, distance: 170.7
drag, startPoint x: 199, startPoint y: 254, endPoint x: 408, endPoint y: 245, distance: 209.3
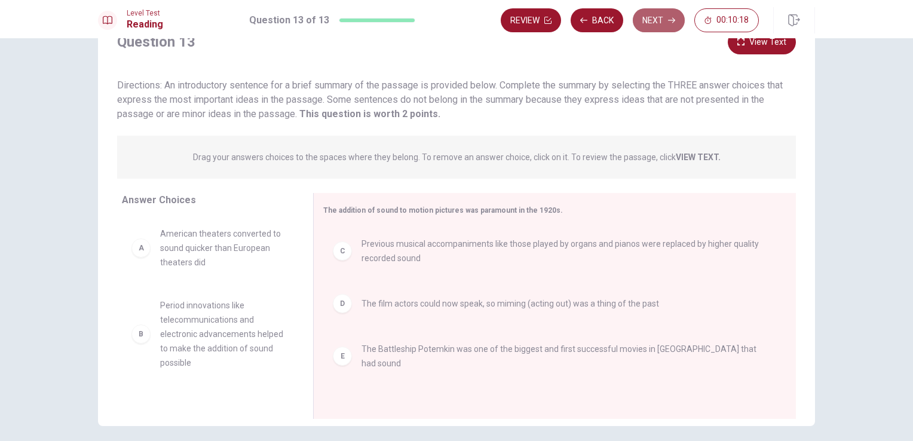
click at [652, 28] on button "Next" at bounding box center [659, 20] width 52 height 24
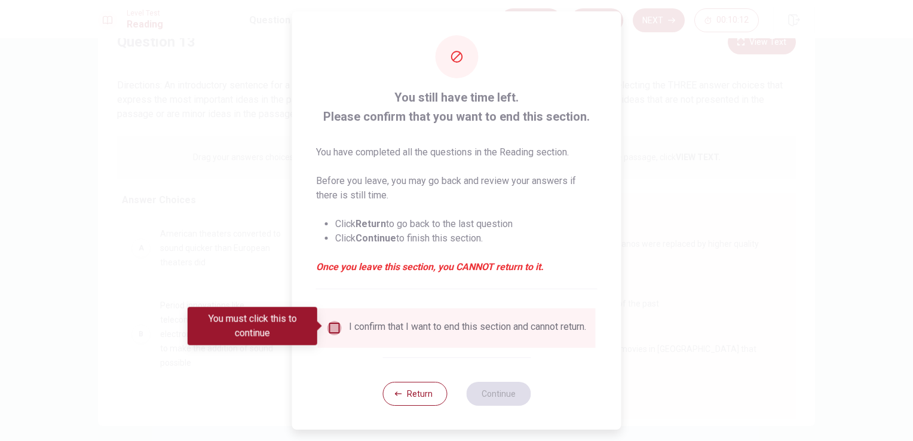
click at [332, 326] on input "You must click this to continue" at bounding box center [334, 328] width 14 height 14
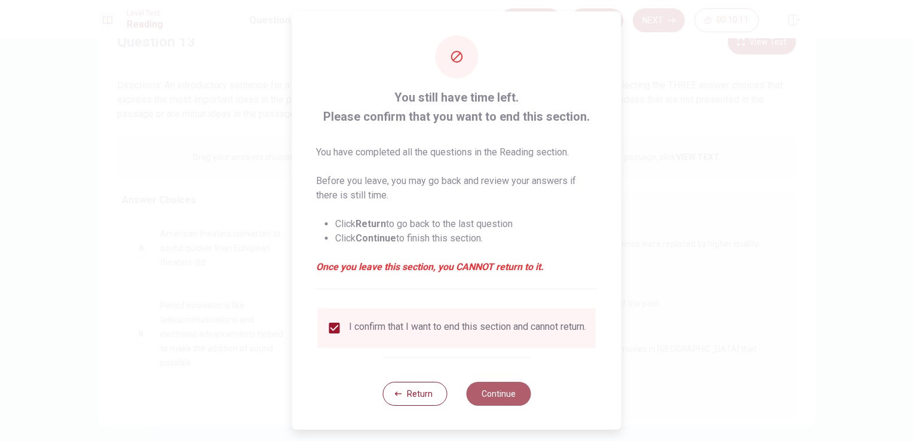
click at [504, 404] on button "Continue" at bounding box center [498, 394] width 65 height 24
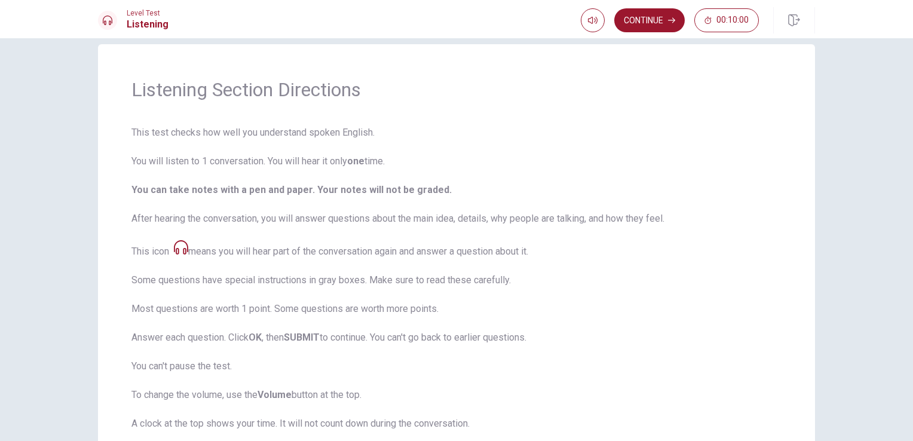
scroll to position [17, 0]
click at [660, 20] on button "Continue" at bounding box center [649, 20] width 70 height 24
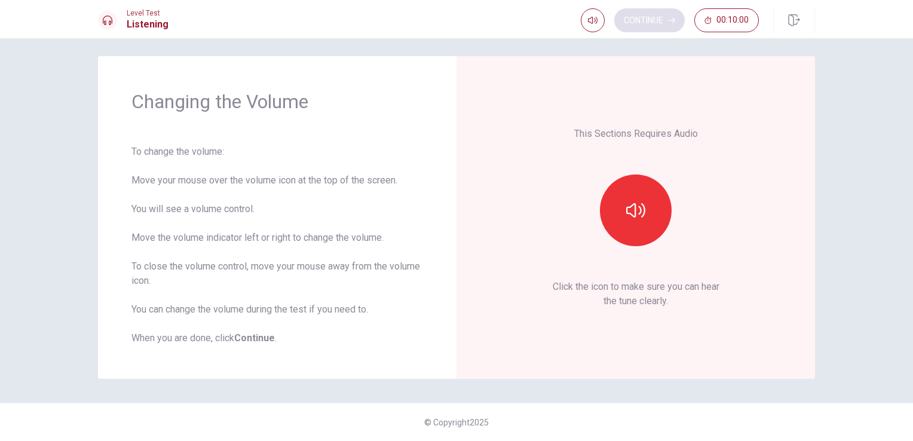
scroll to position [5, 0]
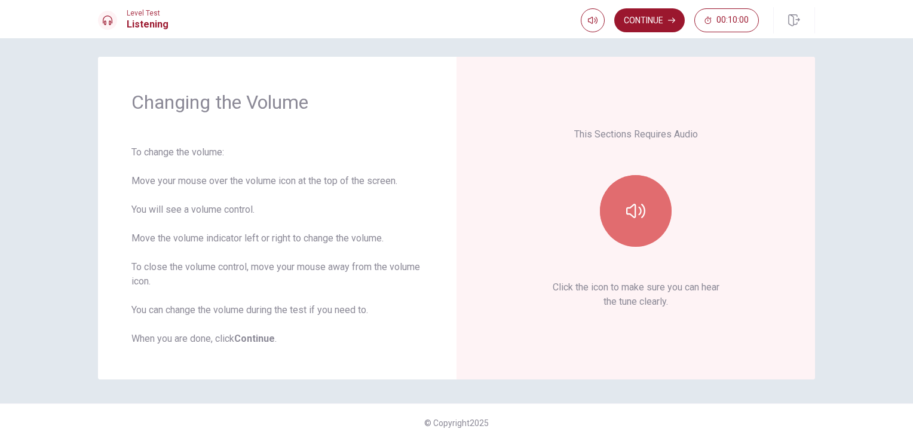
click at [640, 202] on icon "button" at bounding box center [635, 210] width 19 height 19
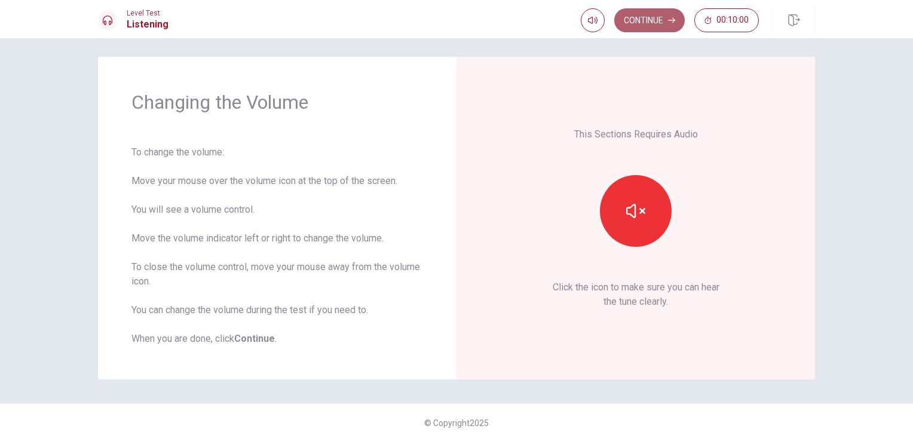
click at [667, 26] on button "Continue" at bounding box center [649, 20] width 70 height 24
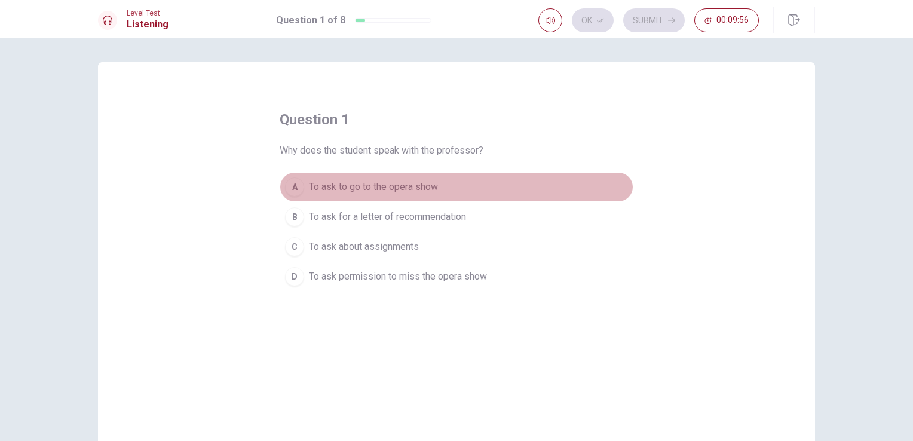
click at [285, 185] on div "A" at bounding box center [294, 186] width 19 height 19
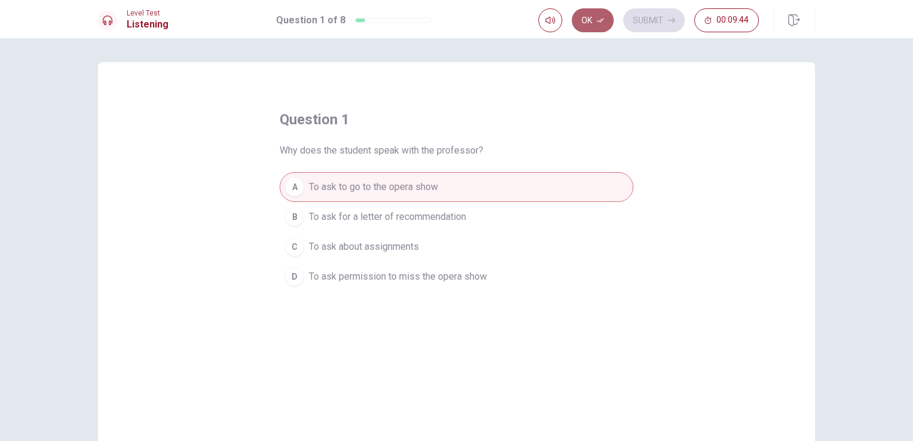
click at [602, 20] on icon "button" at bounding box center [600, 20] width 7 height 7
click at [666, 23] on button "Submit" at bounding box center [654, 20] width 62 height 24
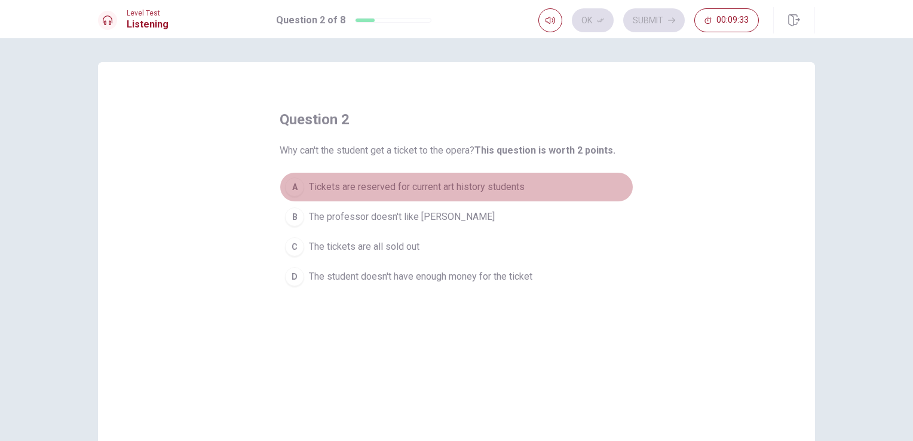
click at [420, 187] on span "Tickets are reserved for current art history students" at bounding box center [417, 187] width 216 height 14
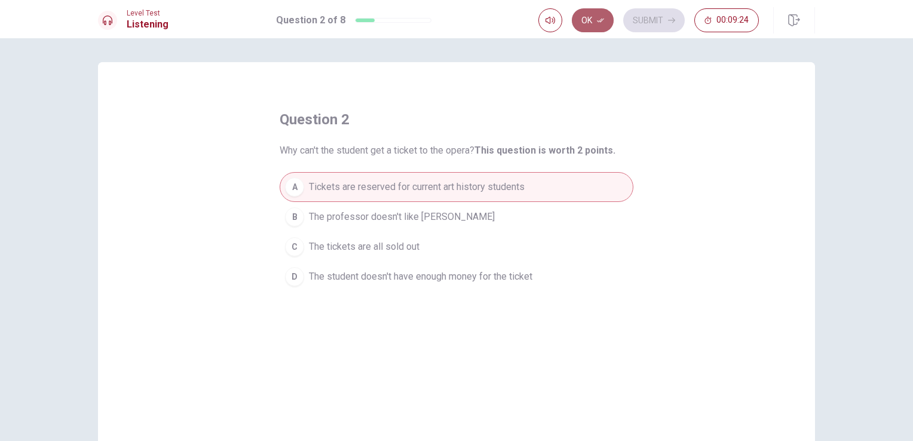
click at [599, 18] on icon "button" at bounding box center [600, 20] width 7 height 7
click at [660, 27] on button "Submit" at bounding box center [654, 20] width 62 height 24
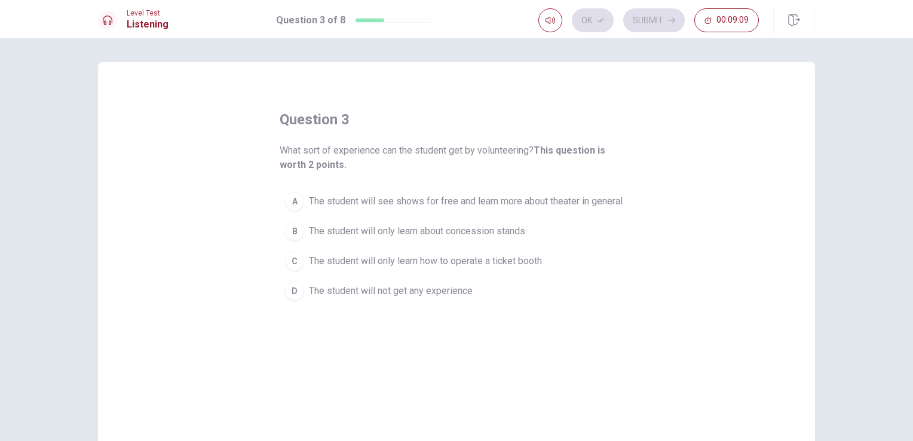
click at [543, 207] on span "The student will see shows for free and learn more about theater in general" at bounding box center [466, 201] width 314 height 14
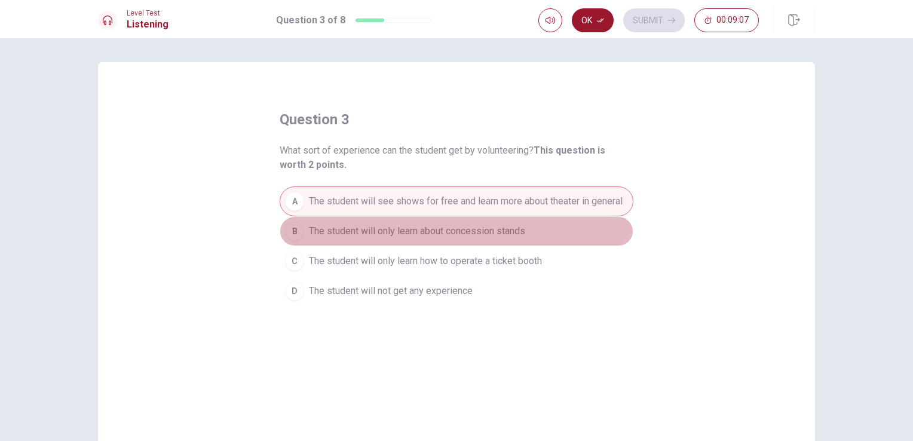
click at [493, 224] on span "The student will only learn about concession stands" at bounding box center [417, 231] width 216 height 14
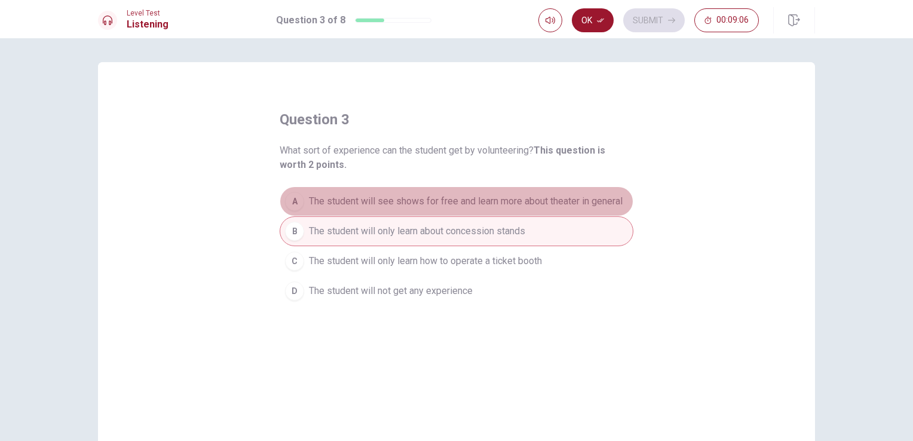
click at [507, 198] on span "The student will see shows for free and learn more about theater in general" at bounding box center [466, 201] width 314 height 14
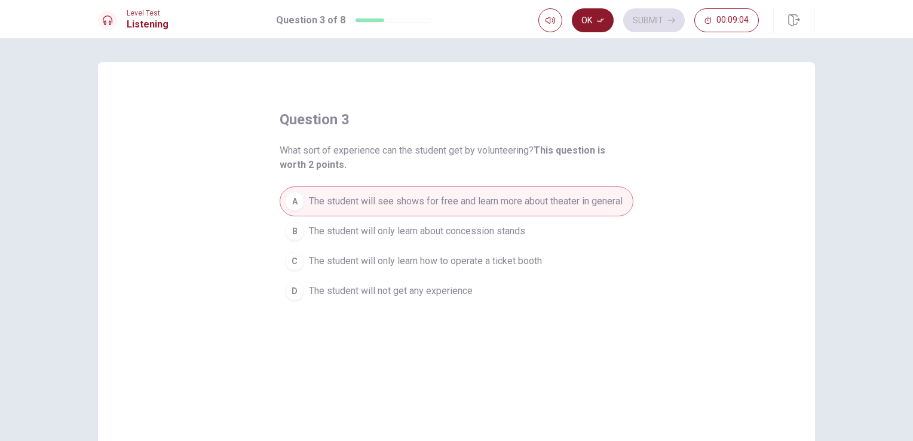
drag, startPoint x: 584, startPoint y: 8, endPoint x: 594, endPoint y: 29, distance: 23.8
click at [594, 29] on div "Ok Submit 00:09:04" at bounding box center [676, 20] width 277 height 26
click at [594, 29] on button "Ok" at bounding box center [593, 20] width 42 height 24
click at [638, 13] on button "Submit" at bounding box center [654, 20] width 62 height 24
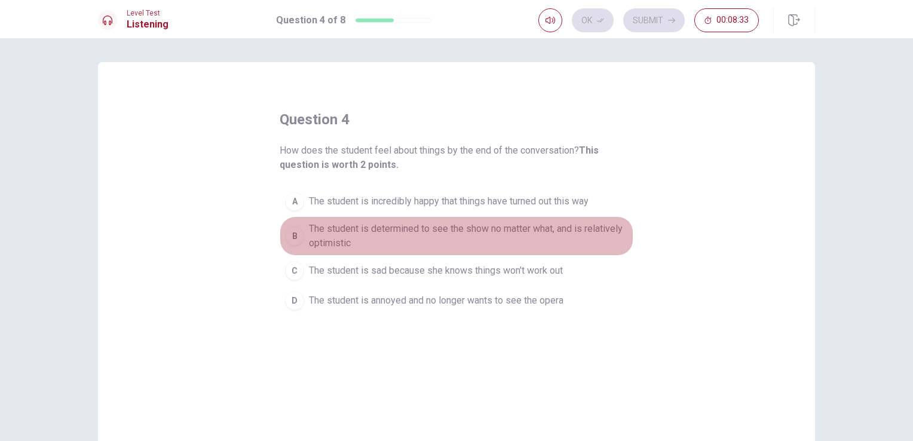
click at [470, 228] on span "The student is determined to see the show no matter what, and is relatively opt…" at bounding box center [468, 236] width 319 height 29
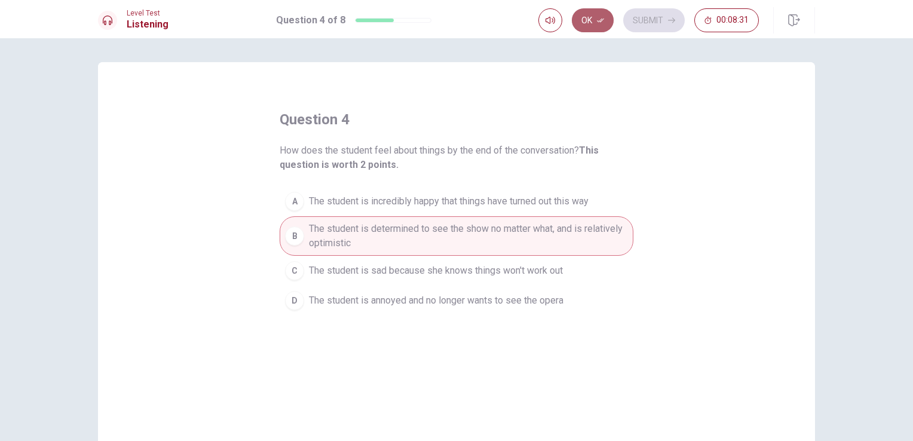
click at [600, 19] on icon "button" at bounding box center [600, 20] width 7 height 7
click at [660, 27] on button "Submit" at bounding box center [654, 20] width 62 height 24
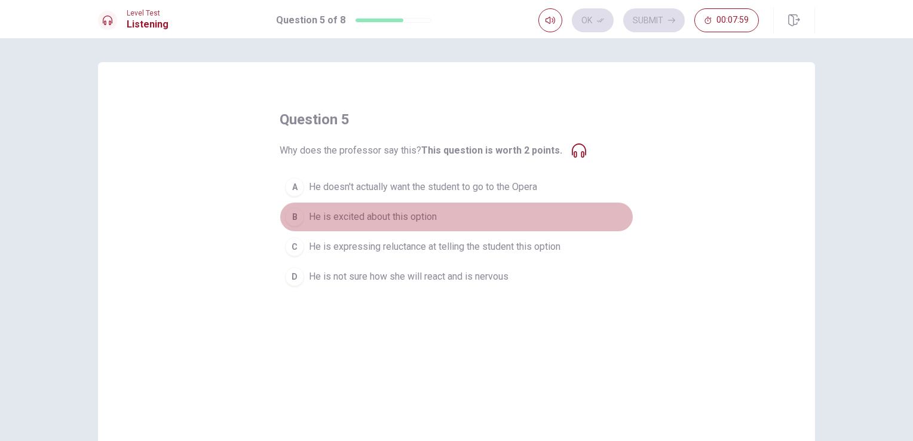
click at [401, 219] on span "He is excited about this option" at bounding box center [373, 217] width 128 height 14
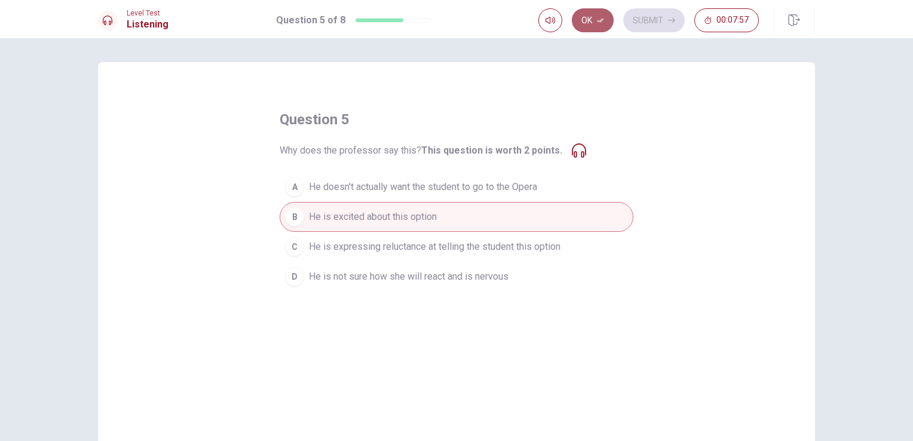
click at [590, 27] on button "Ok" at bounding box center [593, 20] width 42 height 24
click at [631, 23] on button "Submit" at bounding box center [654, 20] width 62 height 24
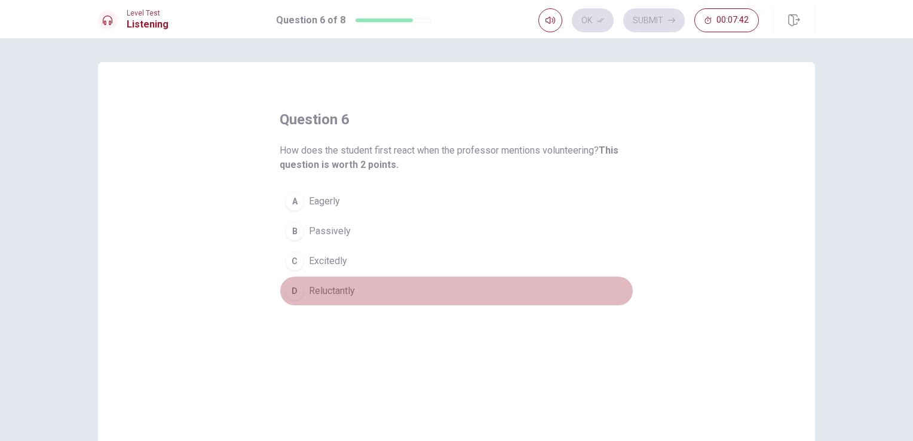
click at [329, 295] on span "Reluctantly" at bounding box center [332, 291] width 46 height 14
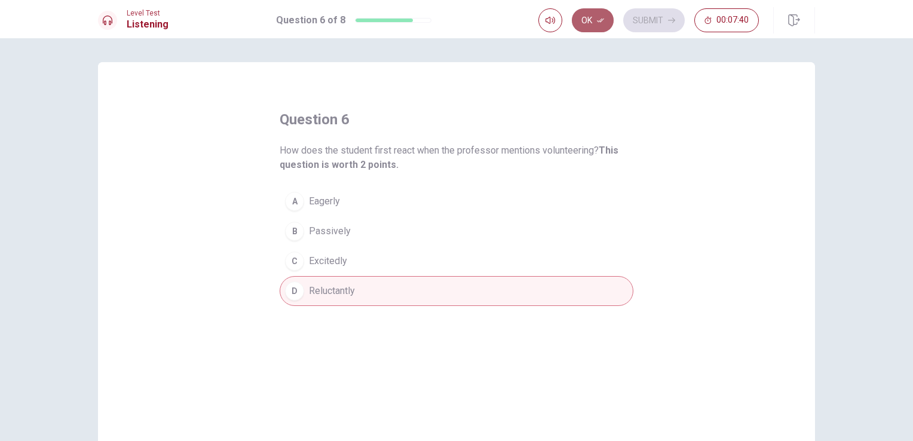
click at [603, 26] on button "Ok" at bounding box center [593, 20] width 42 height 24
click at [640, 23] on button "Submit" at bounding box center [654, 20] width 62 height 24
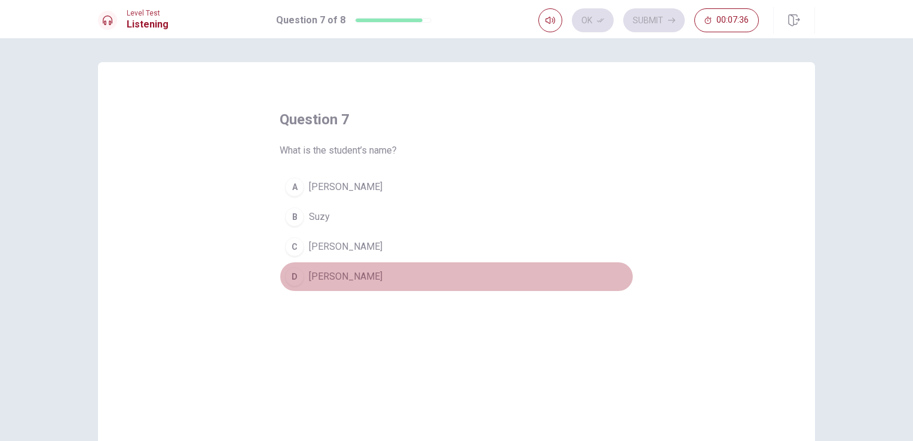
click at [311, 272] on span "[PERSON_NAME]" at bounding box center [345, 276] width 73 height 14
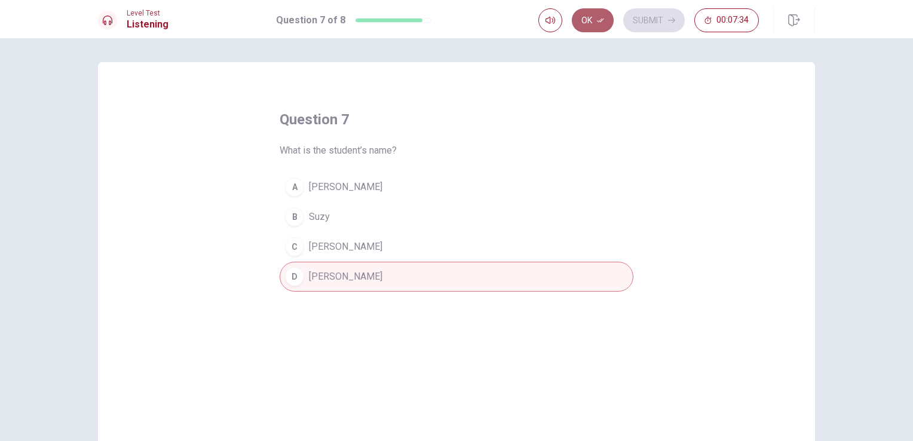
click at [581, 26] on button "Ok" at bounding box center [593, 20] width 42 height 24
click at [666, 18] on button "Submit" at bounding box center [654, 20] width 62 height 24
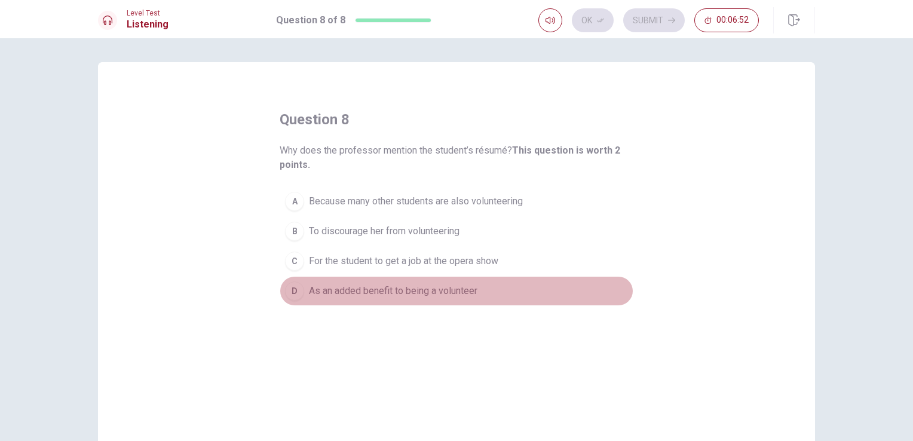
click at [410, 286] on span "As an added benefit to being a volunteer" at bounding box center [393, 291] width 168 height 14
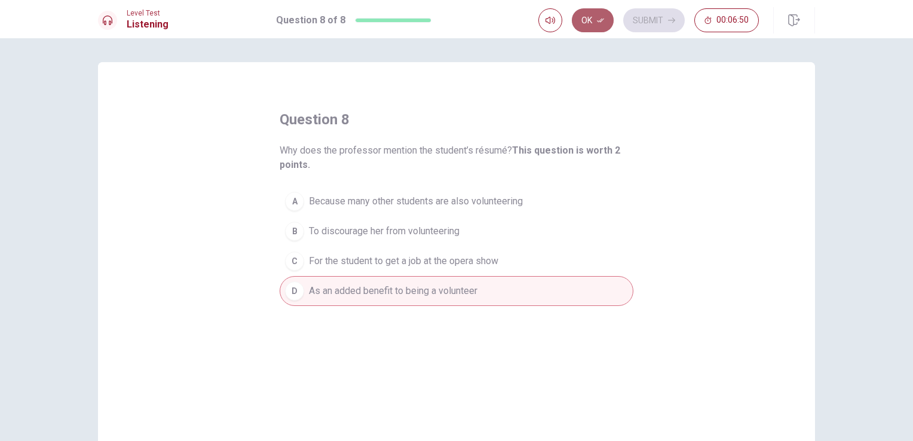
click at [606, 18] on button "Ok" at bounding box center [593, 20] width 42 height 24
click at [628, 23] on button "Submit" at bounding box center [654, 20] width 62 height 24
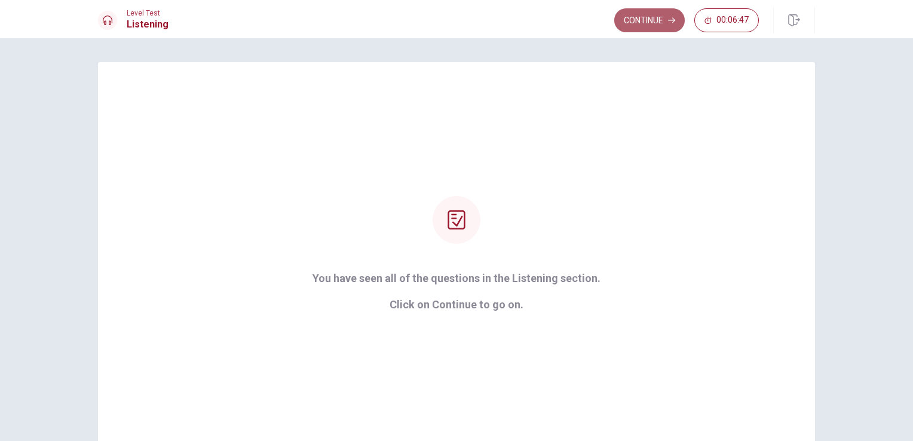
click at [651, 20] on button "Continue" at bounding box center [649, 20] width 70 height 24
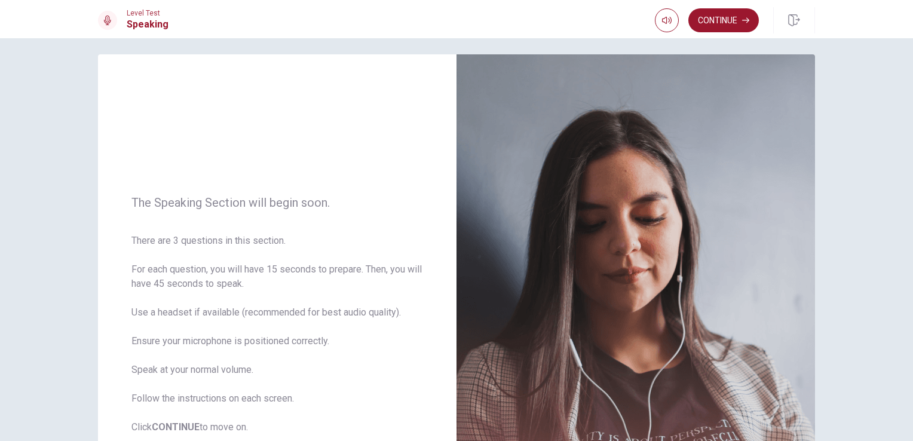
scroll to position [4, 0]
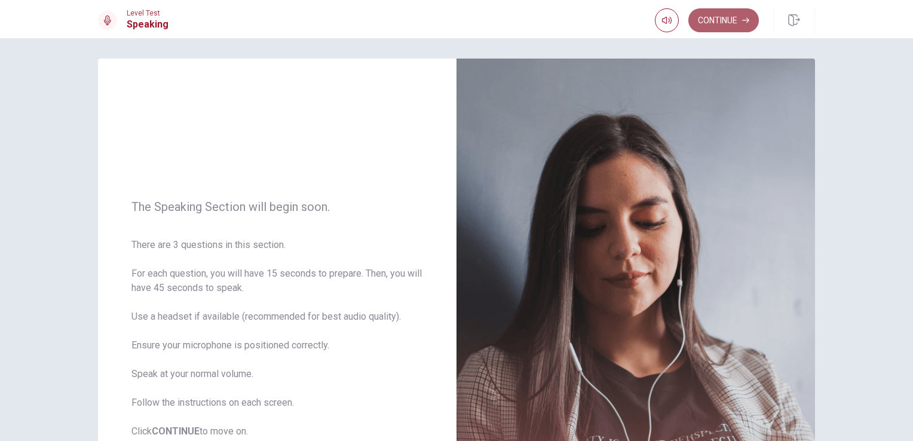
click at [715, 10] on button "Continue" at bounding box center [723, 20] width 70 height 24
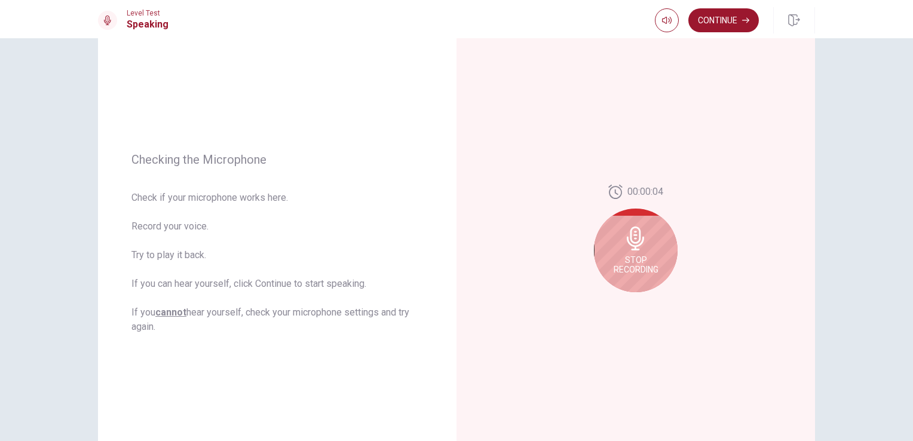
scroll to position [85, 0]
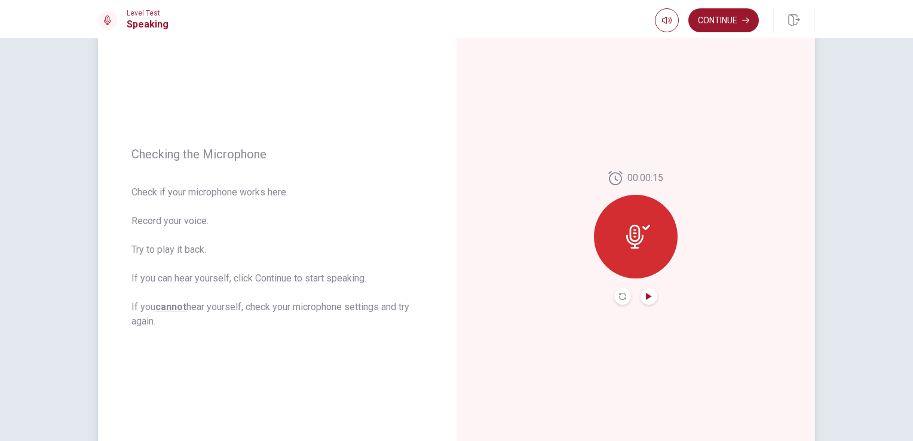
click at [646, 296] on icon "Play Audio" at bounding box center [648, 296] width 5 height 7
click at [736, 26] on button "Continue" at bounding box center [723, 20] width 70 height 24
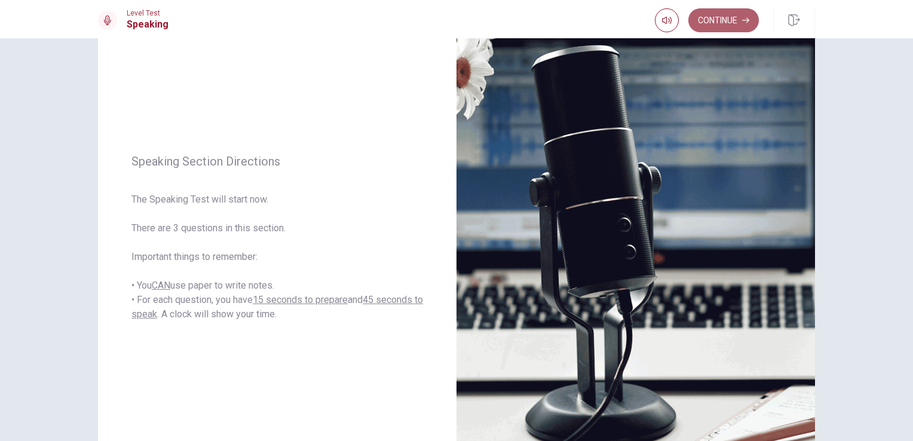
click at [695, 16] on button "Continue" at bounding box center [723, 20] width 70 height 24
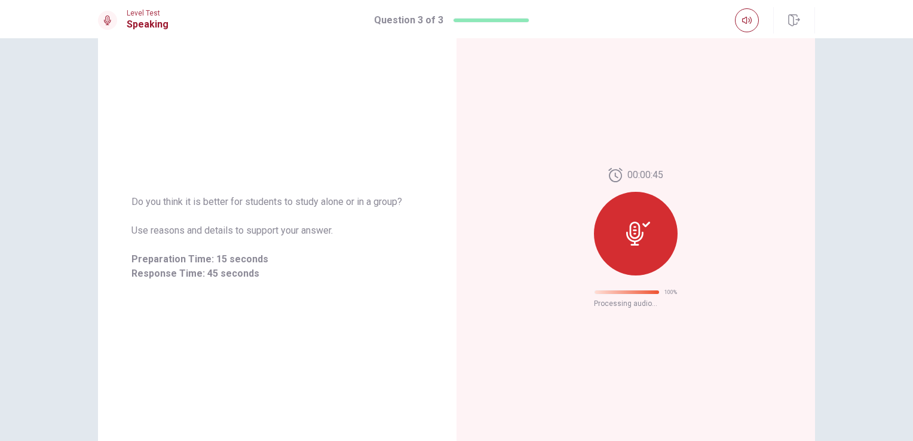
scroll to position [0, 0]
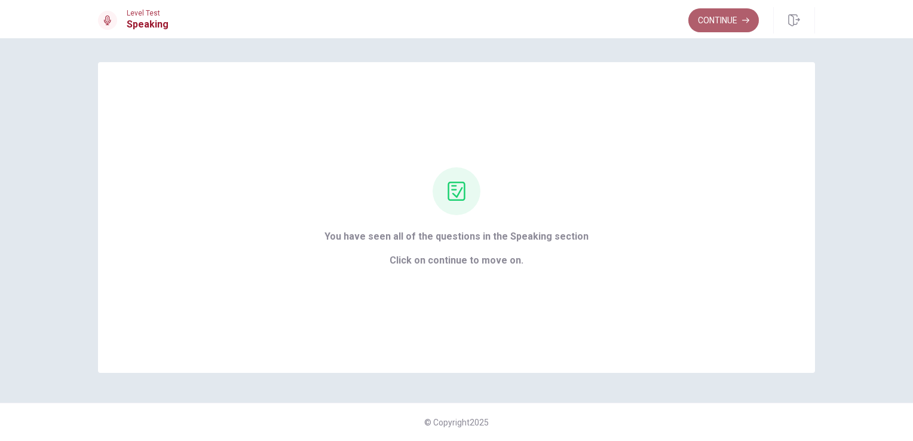
click at [724, 20] on button "Continue" at bounding box center [723, 20] width 70 height 24
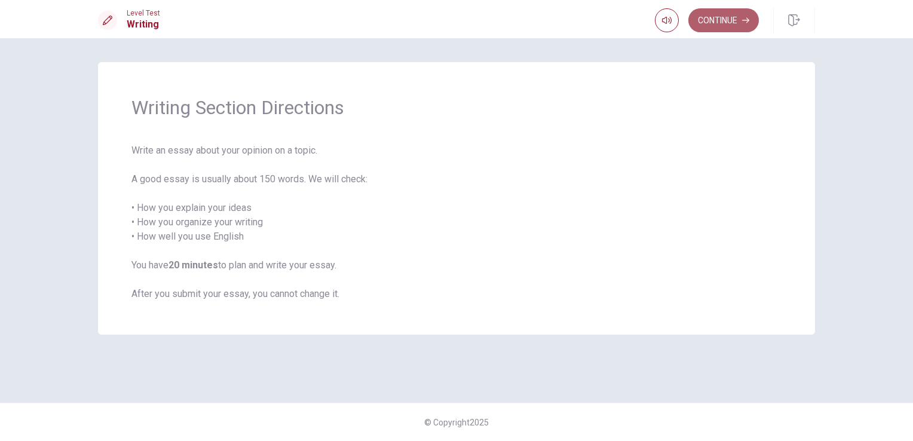
click at [720, 24] on button "Continue" at bounding box center [723, 20] width 70 height 24
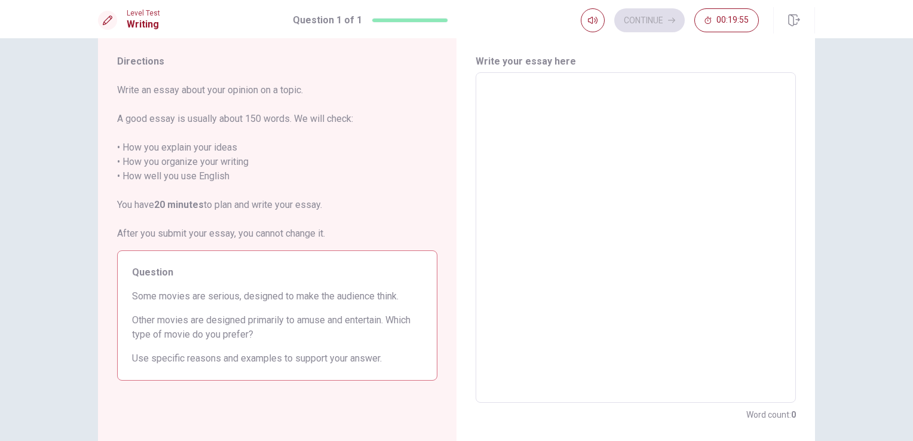
scroll to position [33, 0]
click at [642, 122] on textarea at bounding box center [635, 236] width 303 height 311
type textarea "i"
type textarea "x"
type textarea "I"
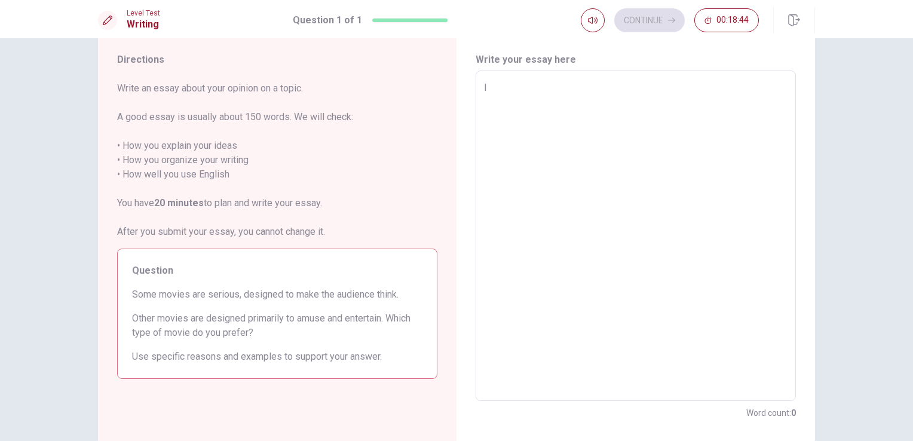
type textarea "x"
type textarea "I"
type textarea "x"
type textarea "I p"
type textarea "x"
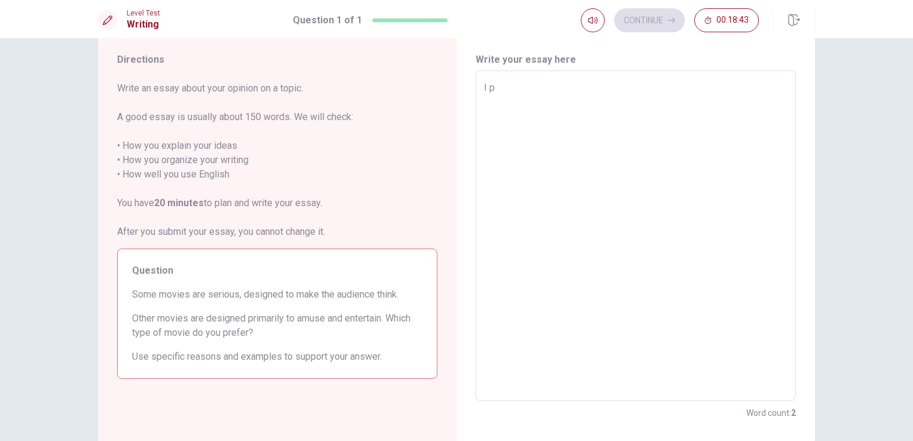
type textarea "I pr"
type textarea "x"
type textarea "I pre"
type textarea "x"
type textarea "I pref"
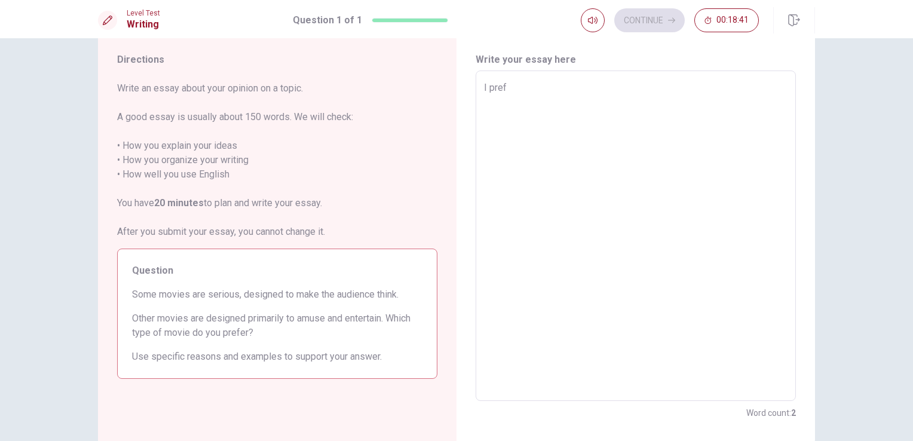
type textarea "x"
type textarea "I prefe"
type textarea "x"
type textarea "I prefer"
type textarea "x"
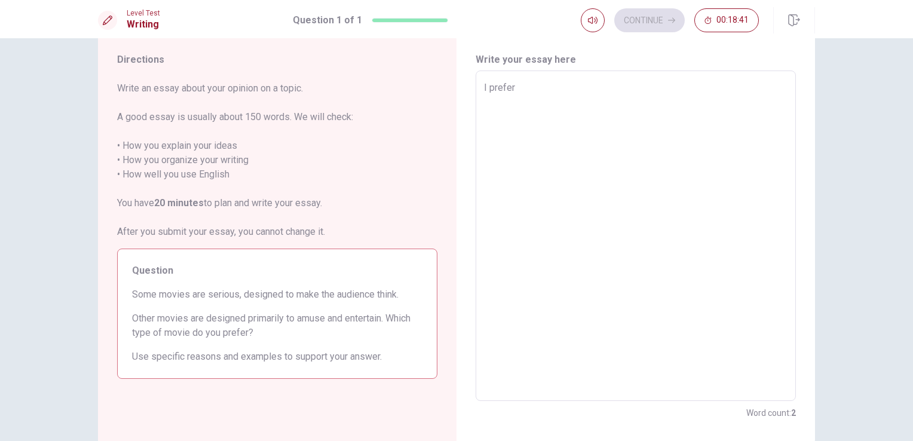
type textarea "I prefer"
type textarea "x"
type textarea "I prefer m"
type textarea "x"
type textarea "I prefer mo"
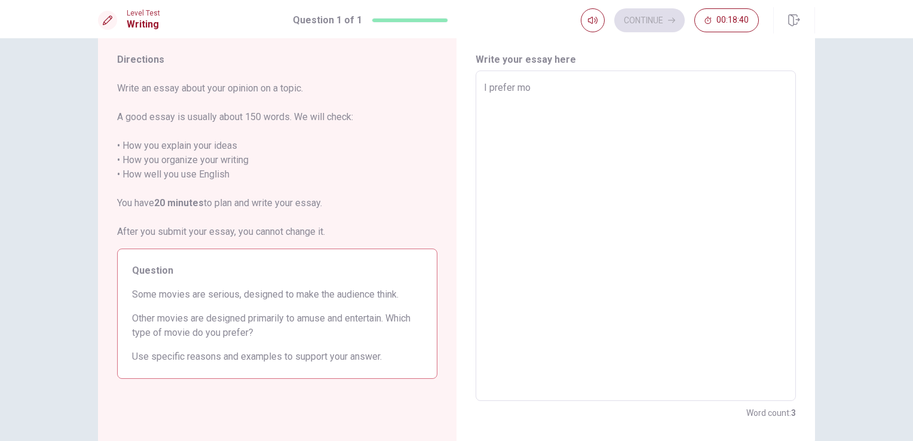
type textarea "x"
type textarea "I prefer mov"
type textarea "x"
type textarea "I prefer movi"
type textarea "x"
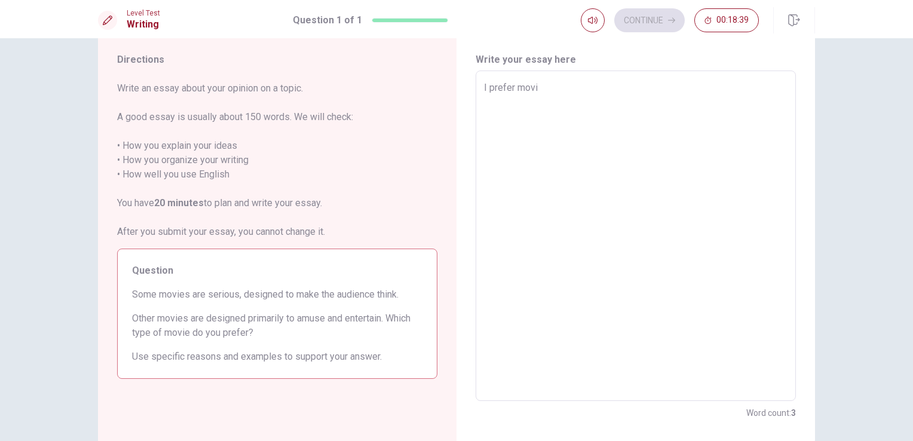
type textarea "I prefer movie"
type textarea "x"
type textarea "I prefer movies"
type textarea "x"
type textarea "I prefer movies"
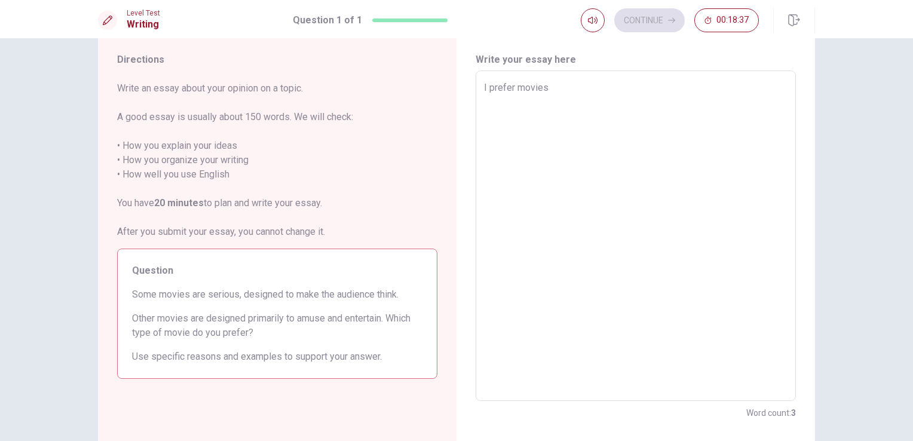
type textarea "x"
type textarea "I prefer movies t"
type textarea "x"
type textarea "I prefer movies th"
type textarea "x"
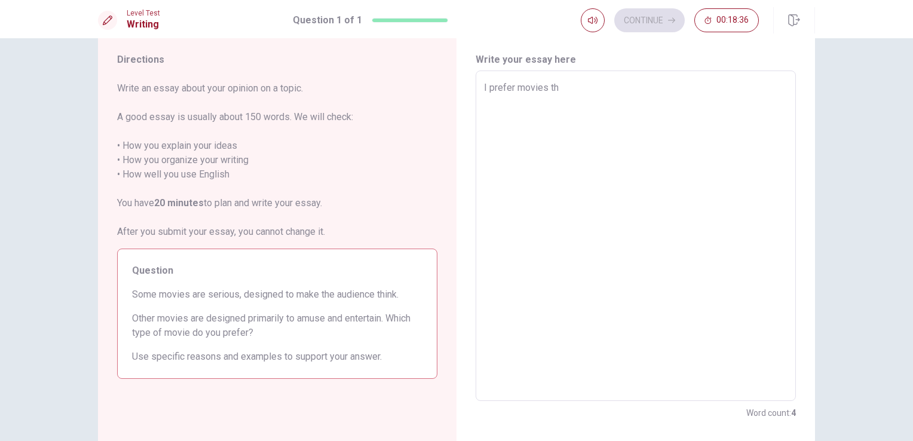
type textarea "I prefer movies tha"
type textarea "x"
type textarea "I prefer movies that"
type textarea "x"
type textarea "I prefer movies that"
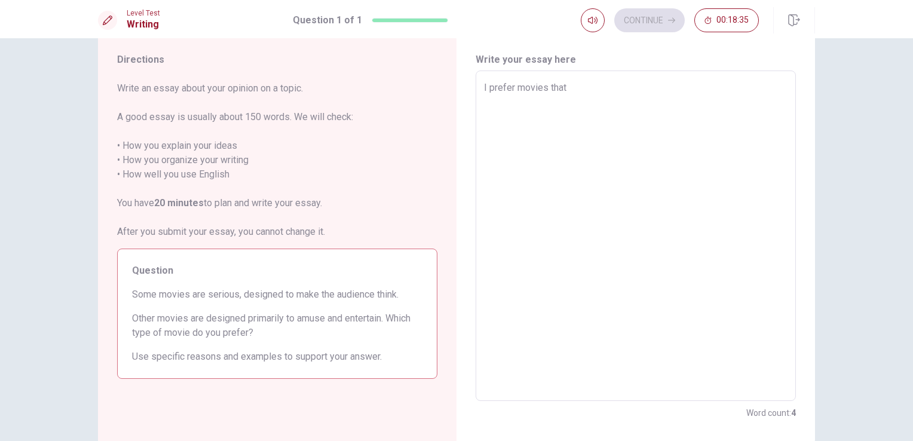
type textarea "x"
type textarea "I prefer movies that a"
type textarea "x"
type textarea "I prefer movies that ar"
type textarea "x"
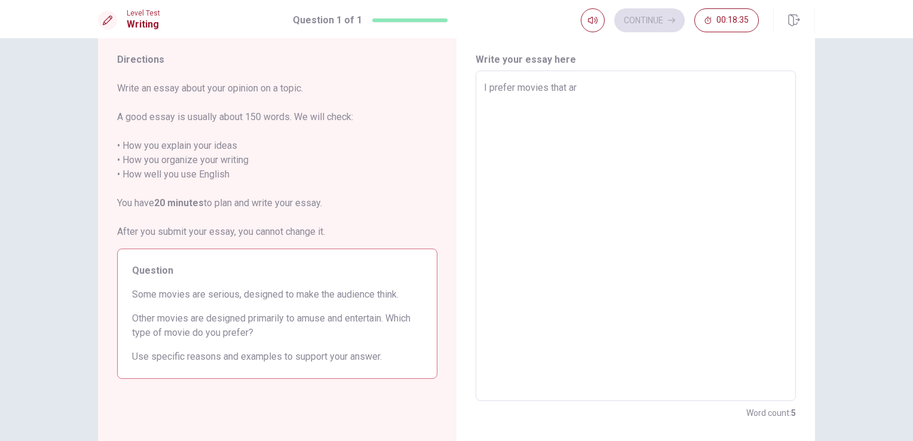
type textarea "I prefer movies that are"
type textarea "x"
type textarea "I prefer movies that are"
type textarea "x"
type textarea "I prefer movies that are d"
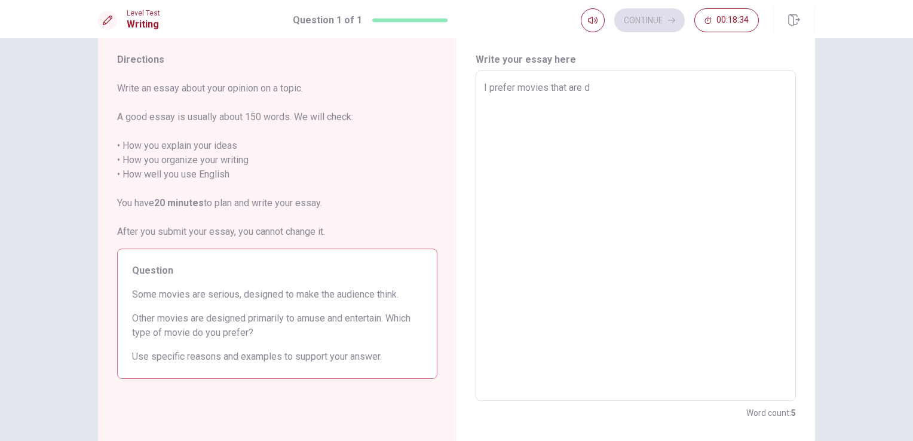
type textarea "x"
type textarea "I prefer movies that are de"
type textarea "x"
type textarea "I prefer movies that are des"
type textarea "x"
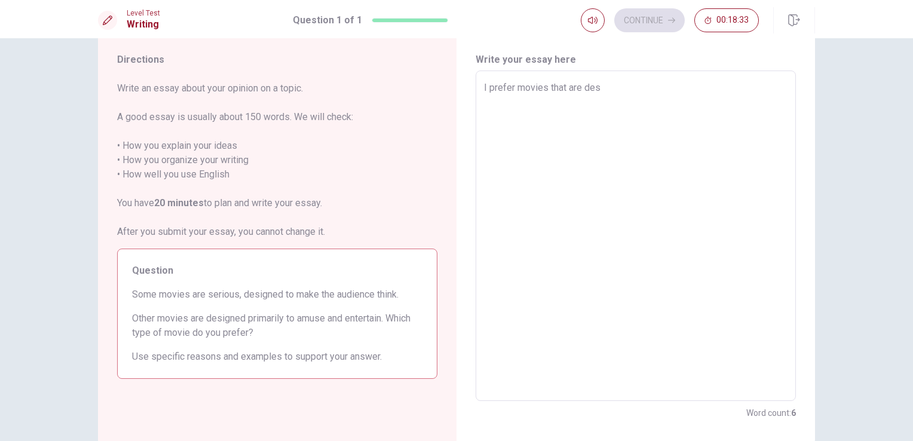
type textarea "I prefer movies that are desi"
type textarea "x"
type textarea "I prefer movies that are desig"
type textarea "x"
type textarea "I prefer movies that are design"
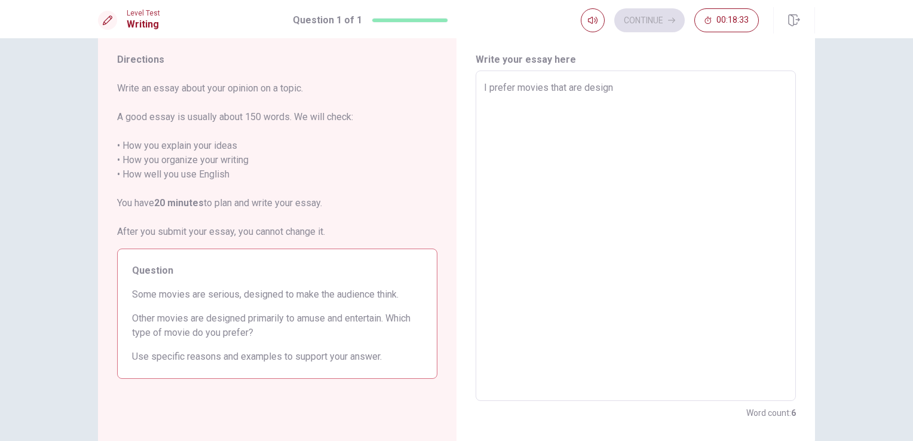
type textarea "x"
type textarea "I prefer movies that are design"
type textarea "x"
type textarea "I prefer movies that are design"
type textarea "x"
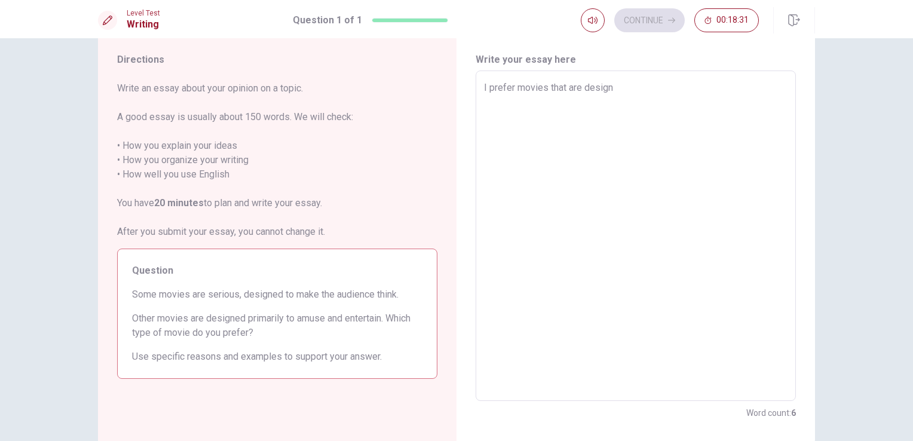
type textarea "I prefer movies that are designe"
type textarea "x"
type textarea "I prefer movies that are designed"
type textarea "x"
type textarea "I prefer movies that are designed"
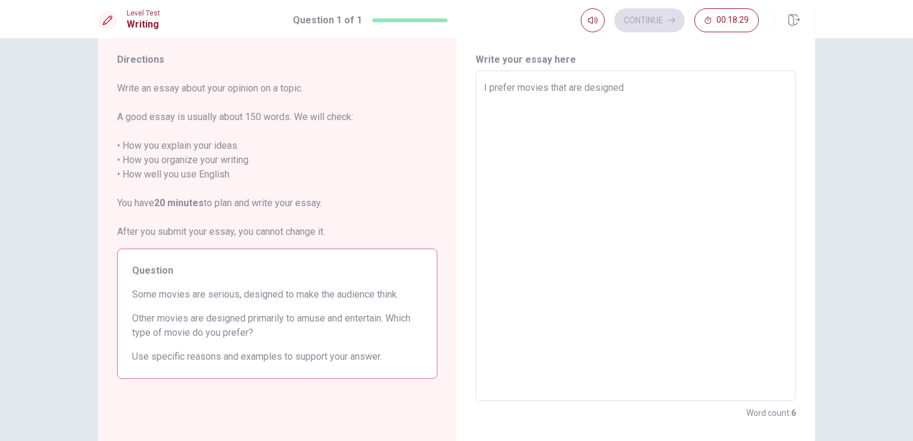
type textarea "x"
type textarea "I prefer movies that are designed t"
type textarea "x"
type textarea "I prefer movies that are designed to"
type textarea "x"
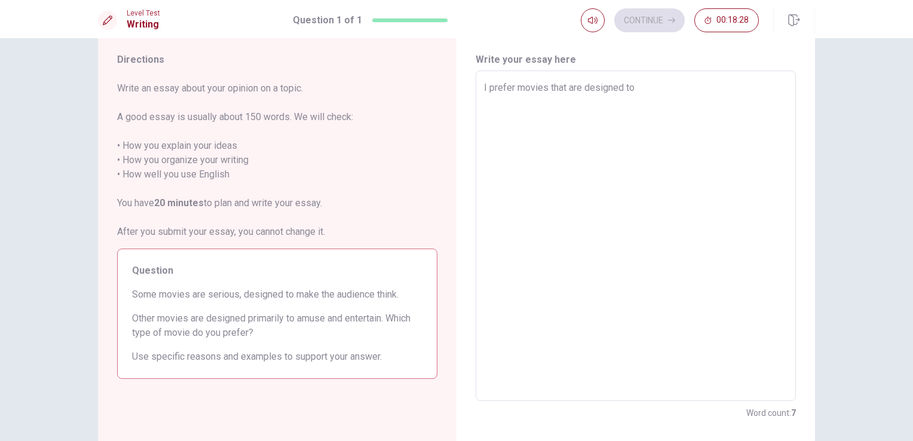
type textarea "I prefer movies that are designed to"
type textarea "x"
type textarea "I prefer movies that are designed to a"
type textarea "x"
type textarea "I prefer movies that are designed to as"
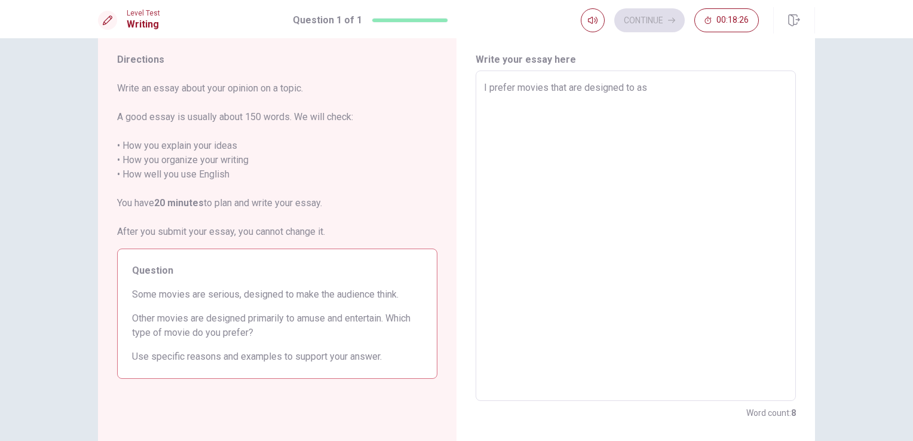
type textarea "x"
type textarea "I prefer movies that are designed to asu"
type textarea "x"
type textarea "I prefer movies that are designed to asum"
type textarea "x"
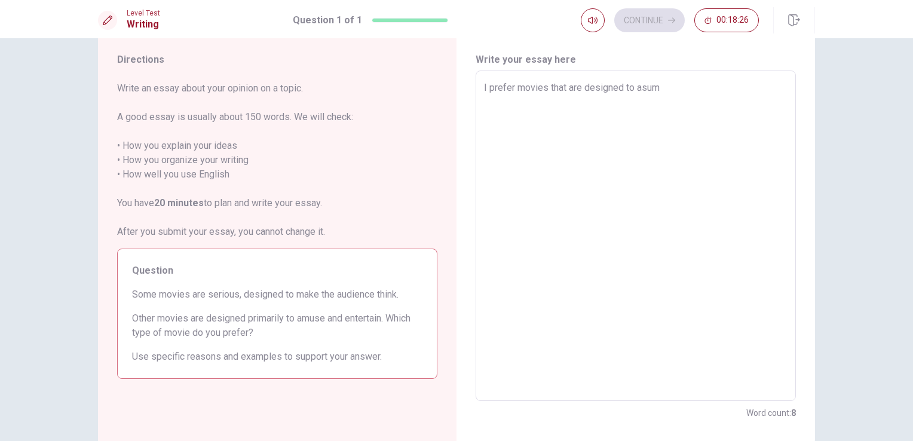
type textarea "I prefer movies that are designed to asume"
type textarea "x"
type textarea "I prefer movies that are designed to asume"
type textarea "x"
type textarea "I prefer movies that are designed to asume a"
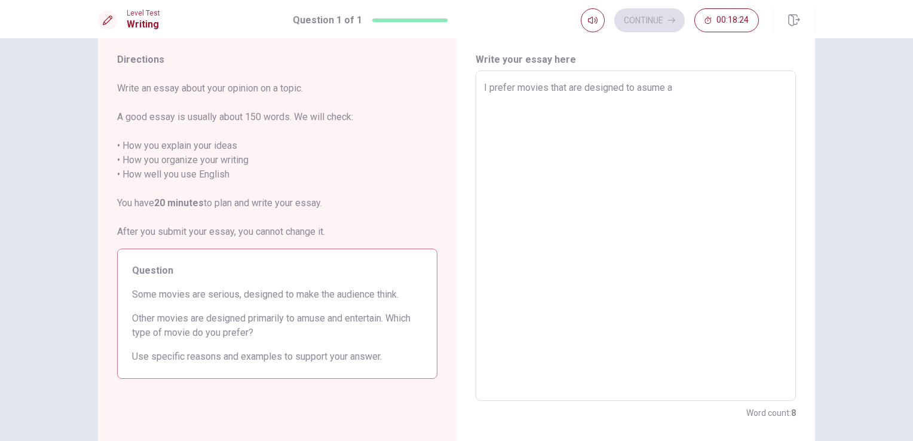
type textarea "x"
type textarea "I prefer movies that are designed to asume an"
type textarea "x"
type textarea "I prefer movies that are designed to asume and"
type textarea "x"
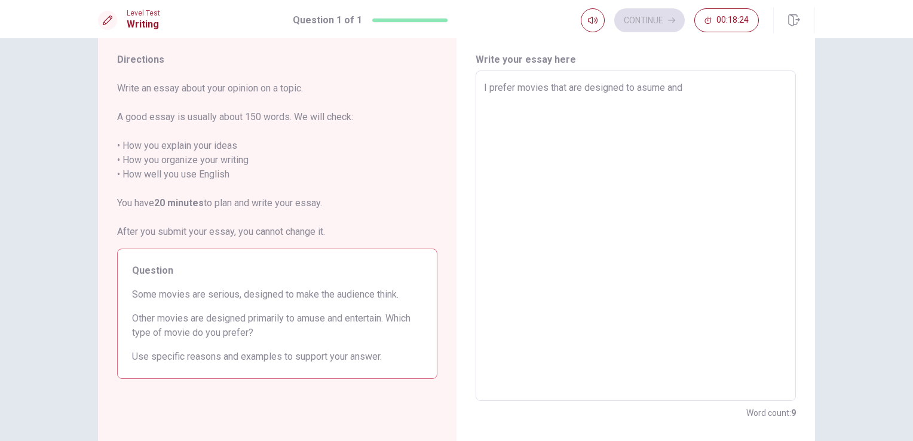
type textarea "I prefer movies that are designed to asume and"
type textarea "x"
type textarea "I prefer movies that are designed to asume and e"
type textarea "x"
type textarea "I prefer movies that are designed to asume and en"
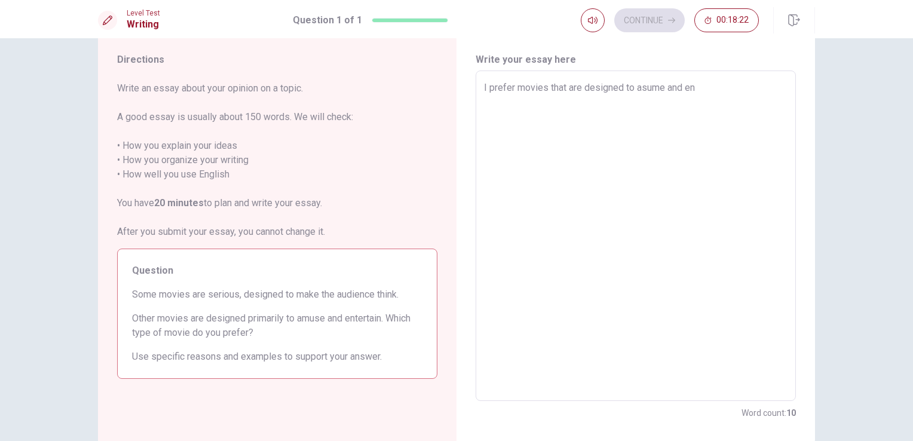
type textarea "x"
type textarea "I prefer movies that are designed to asume and ent"
type textarea "x"
type textarea "I prefer movies that are designed to asume and ente"
type textarea "x"
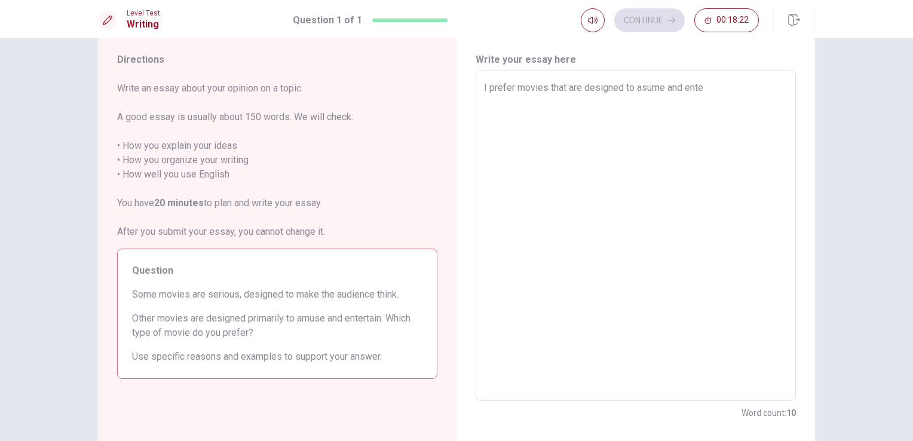
type textarea "I prefer movies that are designed to asume and enter"
type textarea "x"
type textarea "I prefer movies that are designed to asume and entert"
type textarea "x"
type textarea "I prefer movies that are designed to asume and enterta"
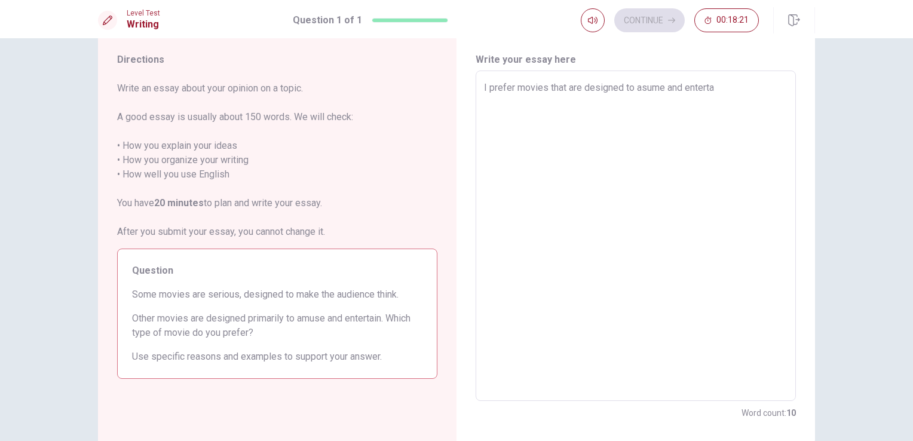
type textarea "x"
type textarea "I prefer movies that are designed to asume and entertai"
type textarea "x"
type textarea "I prefer movies that are designed to asume and entertain"
type textarea "x"
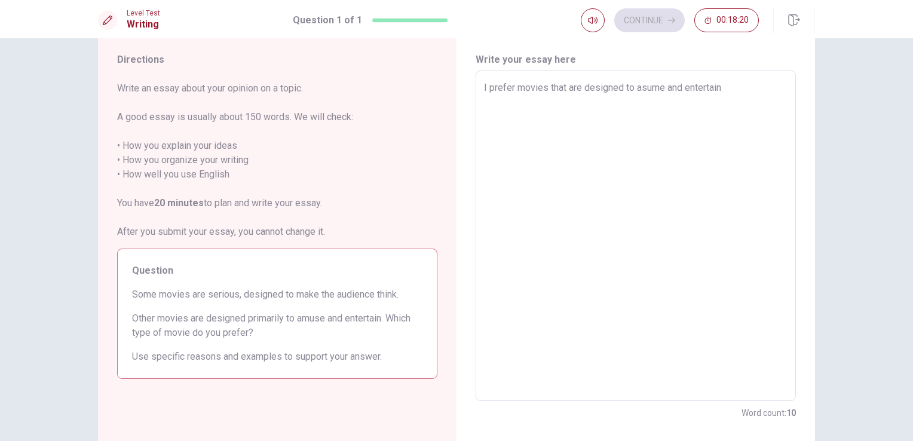
type textarea "I prefer movies that are designed to asume and entertain"
type textarea "x"
type textarea "I prefer movies that are designed to asume and entertain i"
type textarea "x"
type textarea "I prefer movies that are designed to asume and entertain i"
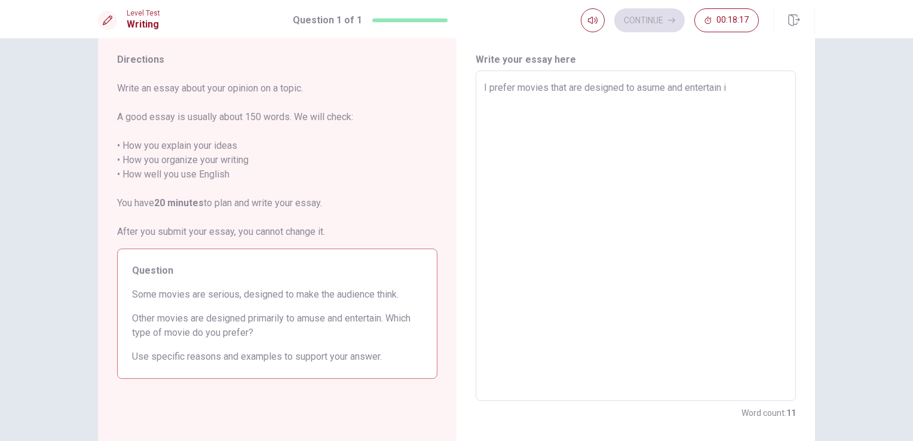
type textarea "x"
type textarea "I prefer movies that are designed to asume and entertain i f"
type textarea "x"
type textarea "I prefer movies that are designed to asume and entertain i fi"
type textarea "x"
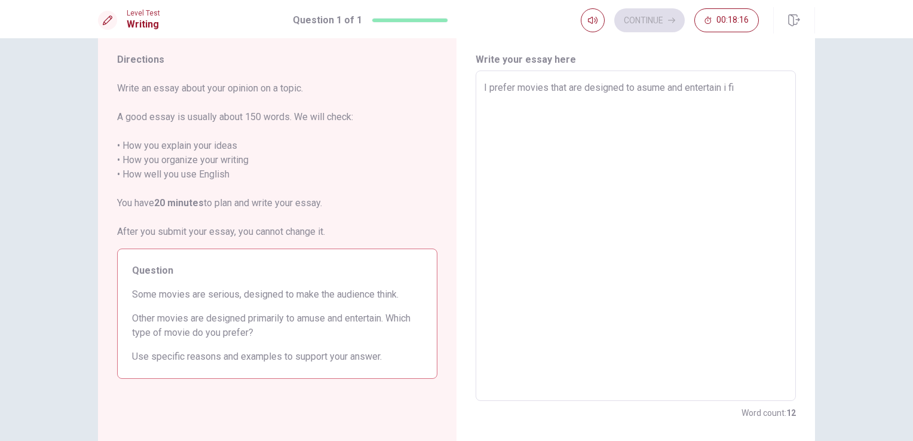
type textarea "I prefer movies that are designed to asume and entertain i fin"
type textarea "x"
type textarea "I prefer movies that are designed to asume and entertain i find"
type textarea "x"
type textarea "I prefer movies that are designed to asume and entertain i find"
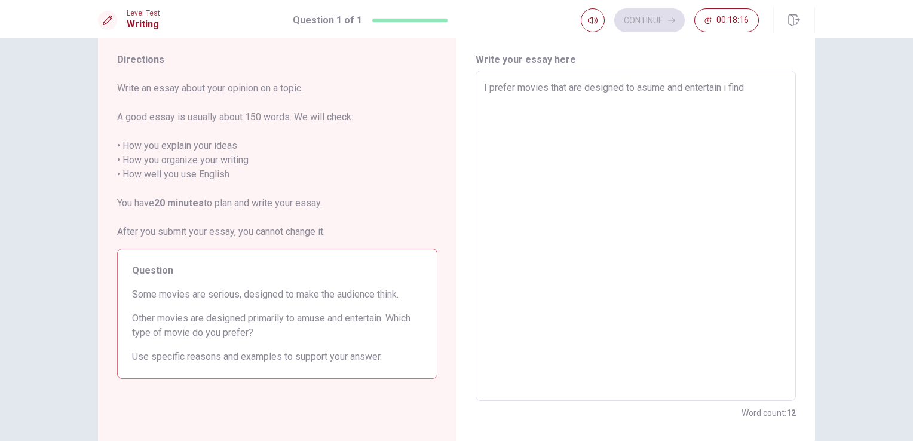
type textarea "x"
type textarea "I prefer movies that are designed to asume and entertain i find t"
type textarea "x"
type textarea "I prefer movies that are designed to asume and entertain i find th"
type textarea "x"
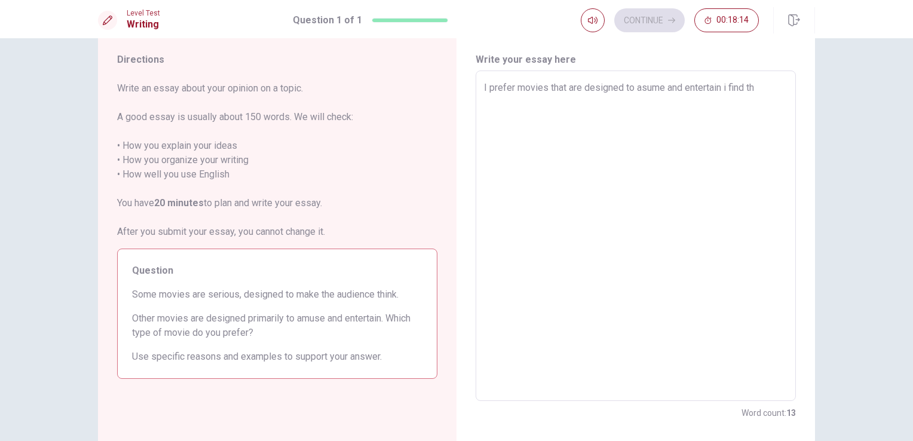
type textarea "I prefer movies that are designed to asume and entertain i find the"
type textarea "x"
type textarea "I prefer movies that are designed to asume and entertain i find thes"
type textarea "x"
type textarea "I prefer movies that are designed to asume and entertain i find these"
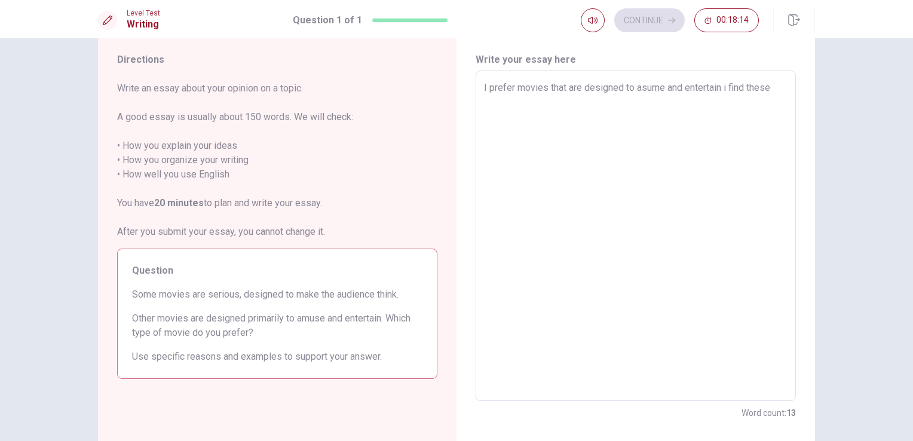
type textarea "x"
type textarea "I prefer movies that are designed to asume and entertain i find these"
type textarea "x"
type textarea "I prefer movies that are designed to asume and entertain i find these t"
type textarea "x"
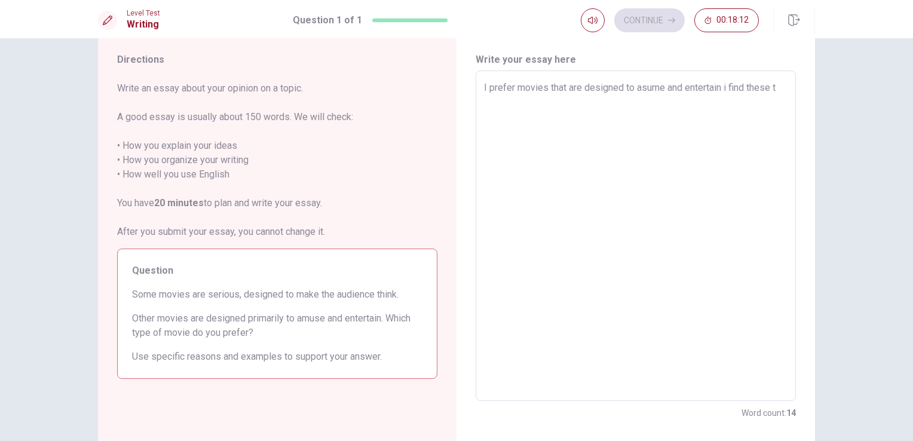
type textarea "I prefer movies that are designed to asume and entertain i find these ty"
type textarea "x"
type textarea "I prefer movies that are designed to asume and entertain i find these typ"
type textarea "x"
type textarea "I prefer movies that are designed to asume and entertain i find these typr"
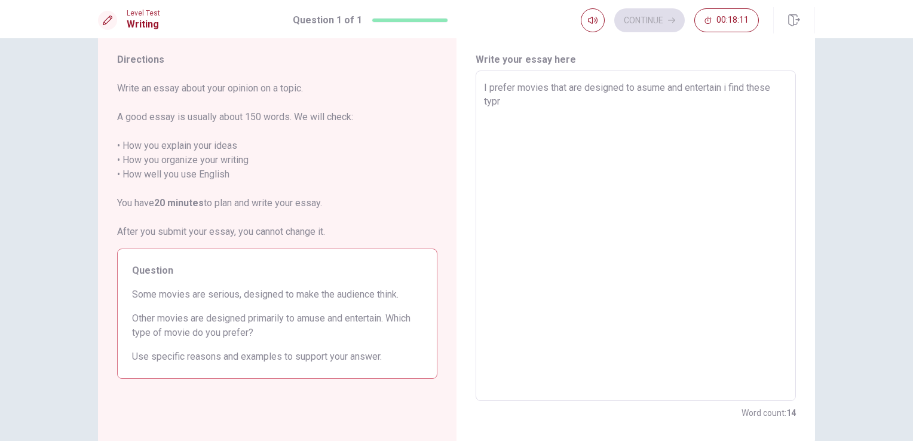
type textarea "x"
type textarea "I prefer movies that are designed to asume and entertain i find these typ"
type textarea "x"
type textarea "I prefer movies that are designed to asume and entertain i find these type"
type textarea "x"
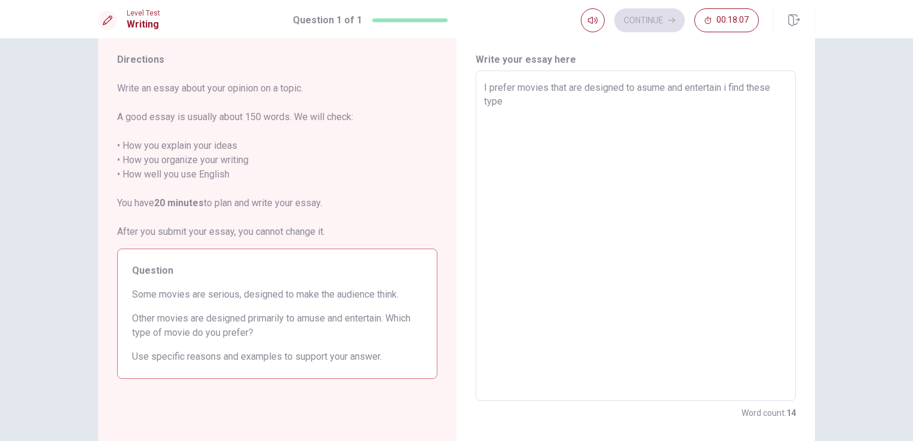
type textarea "I prefer movies that are designed to asume and entertain i find these type"
type textarea "x"
type textarea "I prefer movies that are designed to asume and entertain i find these type o"
type textarea "x"
type textarea "I prefer movies that are designed to asume and entertain i find these type of"
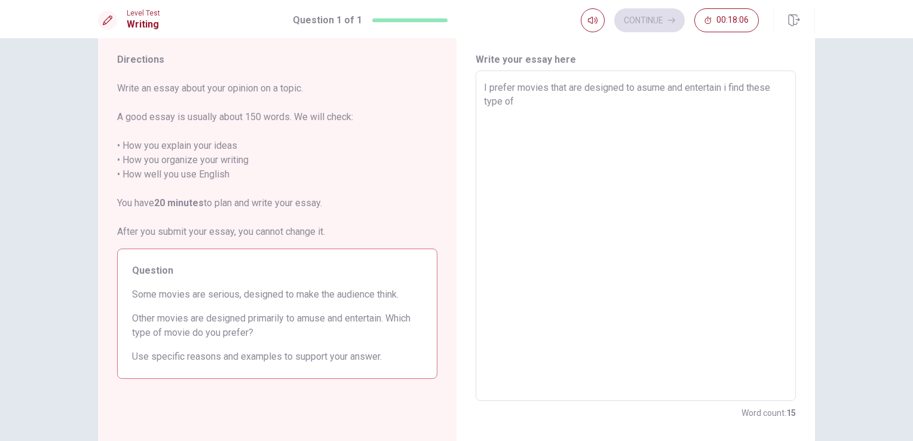
type textarea "x"
type textarea "I prefer movies that are designed to asume and entertain i find these type of"
type textarea "x"
type textarea "I prefer movies that are designed to asume and entertain i find these type of m"
type textarea "x"
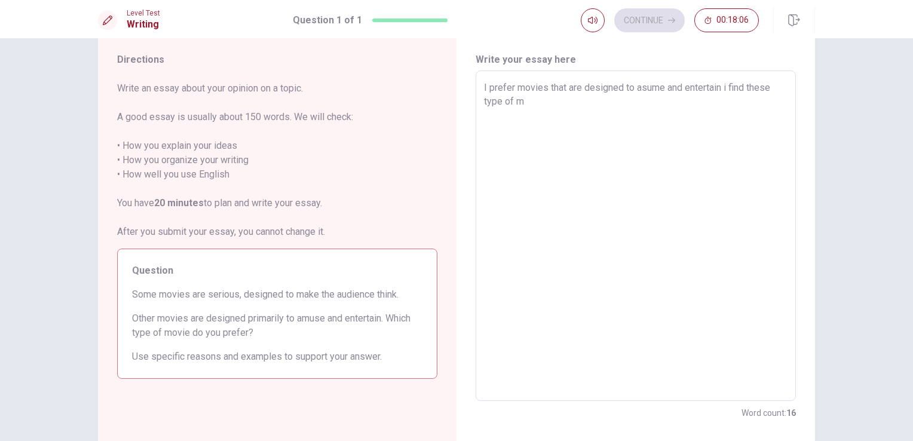
type textarea "I prefer movies that are designed to asume and entertain i find these type of mo"
type textarea "x"
type textarea "I prefer movies that are designed to asume and entertain i find these type of m…"
type textarea "x"
type textarea "I prefer movies that are designed to asume and entertain i find these type of m…"
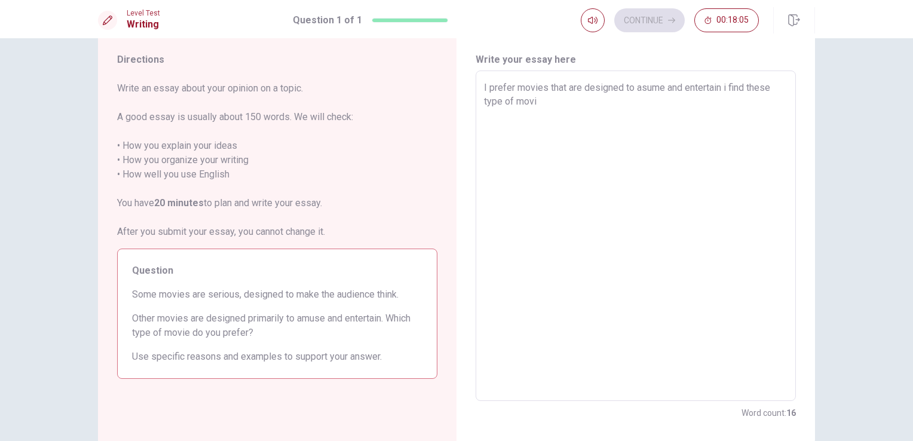
type textarea "x"
type textarea "I prefer movies that are designed to asume and entertain i find these type of m…"
type textarea "x"
type textarea "I prefer movies that are designed to asume and entertain i find these type of m…"
type textarea "x"
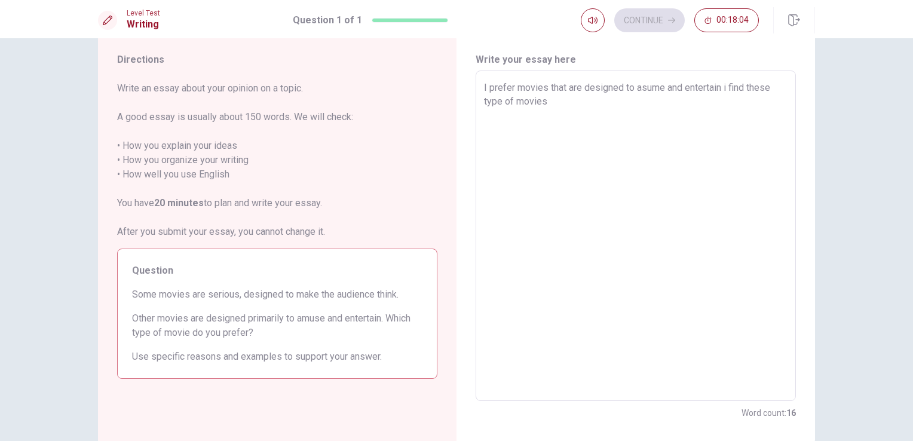
type textarea "I prefer movies that are designed to asume and entertain i find these type of m…"
type textarea "x"
type textarea "I prefer movies that are designed to asume and entertain i find these type of m…"
type textarea "x"
type textarea "I prefer movies that are designed to asume and entertain i find these type of m…"
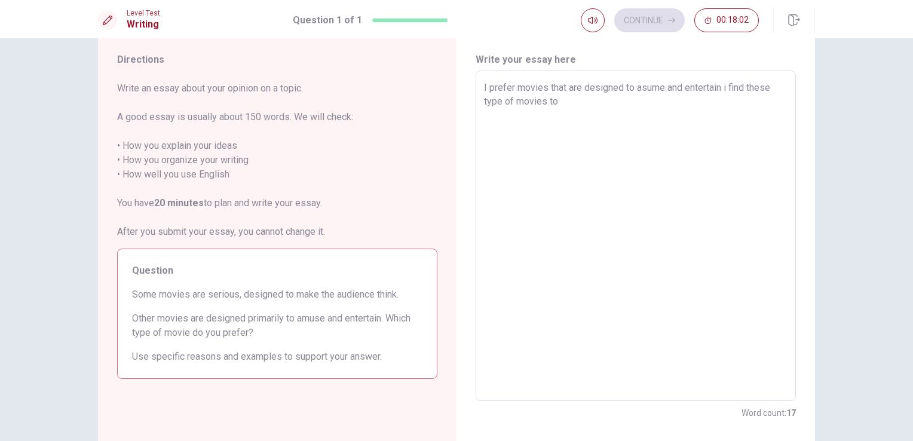
type textarea "x"
type textarea "I prefer movies that are designed to asume and entertain i find these type of m…"
type textarea "x"
type textarea "I prefer movies that are designed to asume and entertain i find these type of m…"
type textarea "x"
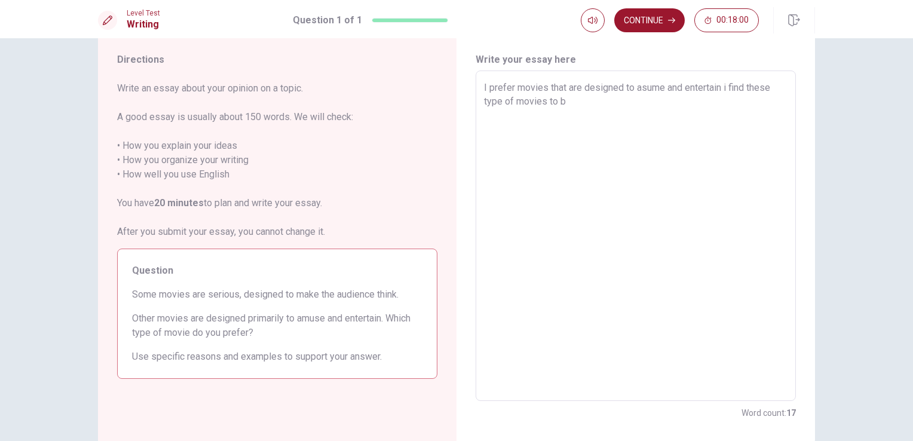
type textarea "I prefer movies that are designed to asume and entertain i find these type of m…"
type textarea "x"
type textarea "I prefer movies that are designed to asume and entertain i find these type of m…"
type textarea "x"
type textarea "I prefer movies that are designed to asume and entertain i find these type of m…"
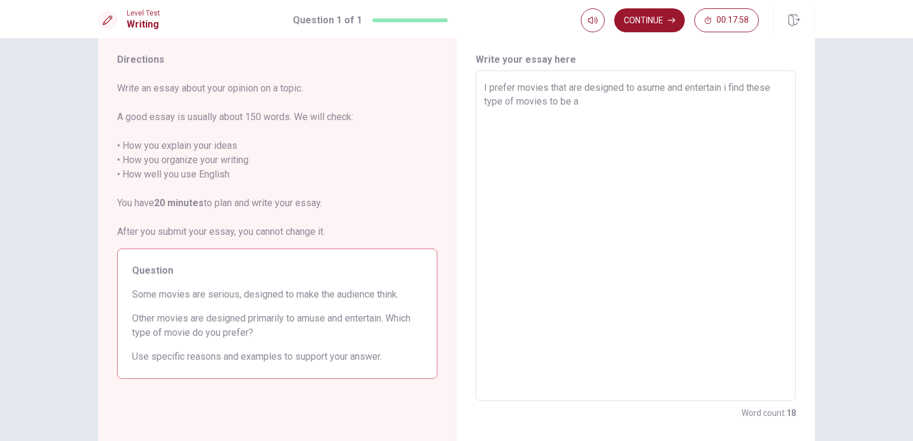
type textarea "x"
type textarea "I prefer movies that are designed to asume and entertain i find these type of m…"
type textarea "x"
type textarea "I prefer movies that are designed to asume and entertain i find these type of m…"
type textarea "x"
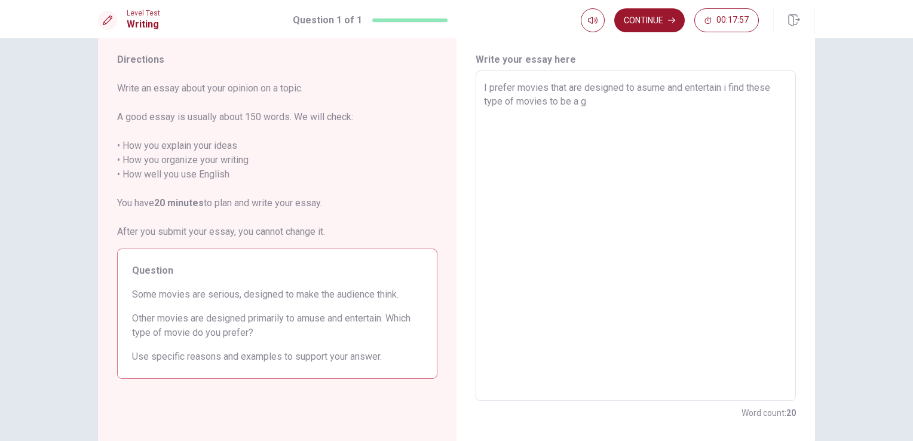
type textarea "I prefer movies that are designed to asume and entertain i find these type of m…"
type textarea "x"
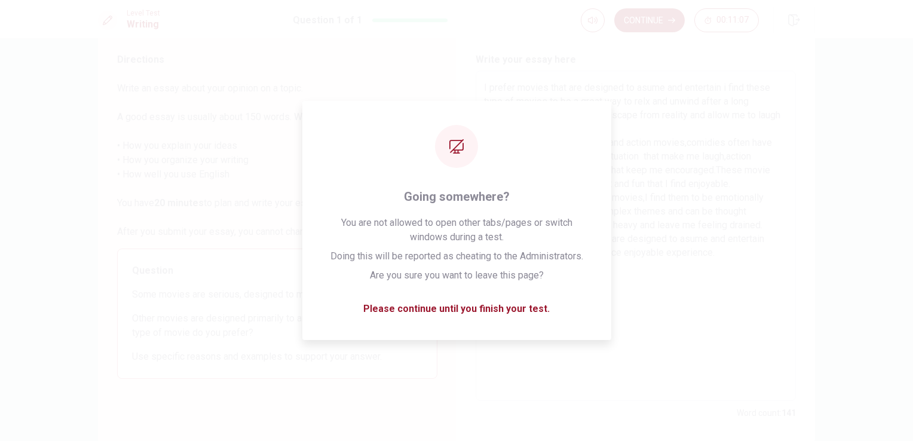
click at [750, 198] on textarea "I prefer movies that are designed to asume and entertain i find these type of m…" at bounding box center [635, 236] width 303 height 311
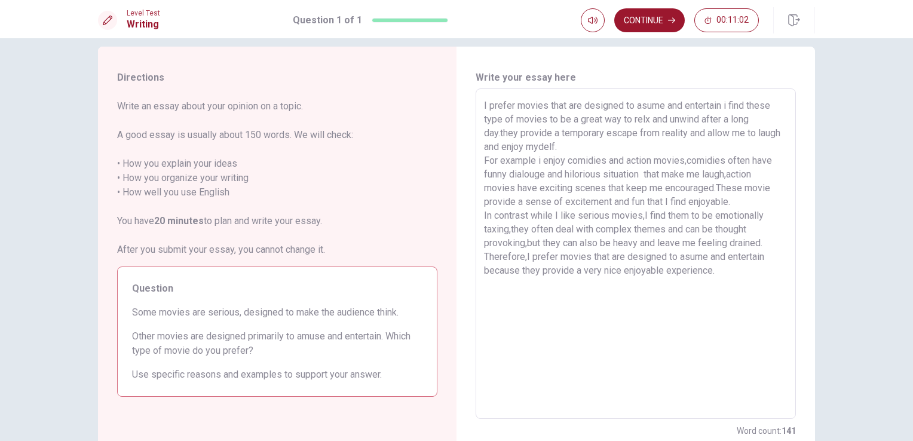
scroll to position [0, 0]
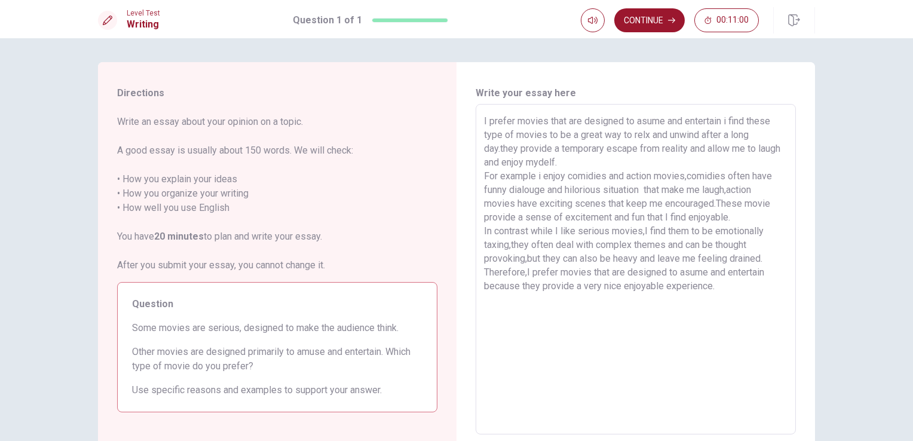
click at [726, 219] on textarea "I prefer movies that are designed to asume and entertain i find these type of m…" at bounding box center [635, 269] width 303 height 311
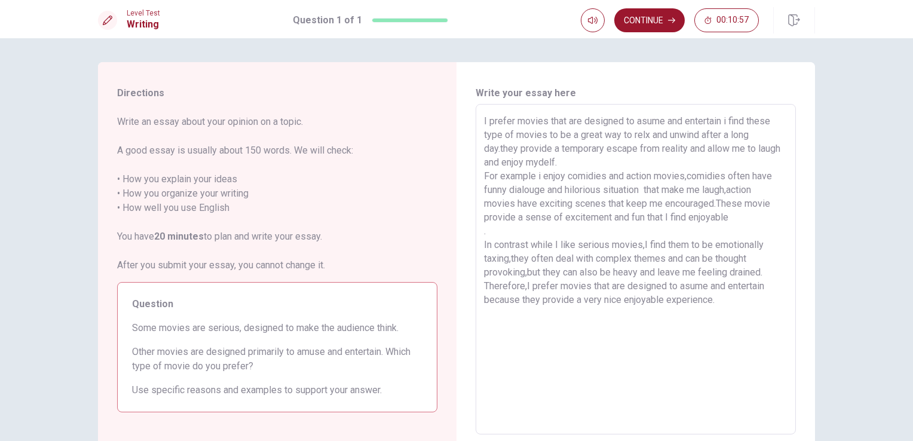
click at [604, 155] on textarea "I prefer movies that are designed to asume and entertain i find these type of m…" at bounding box center [635, 269] width 303 height 311
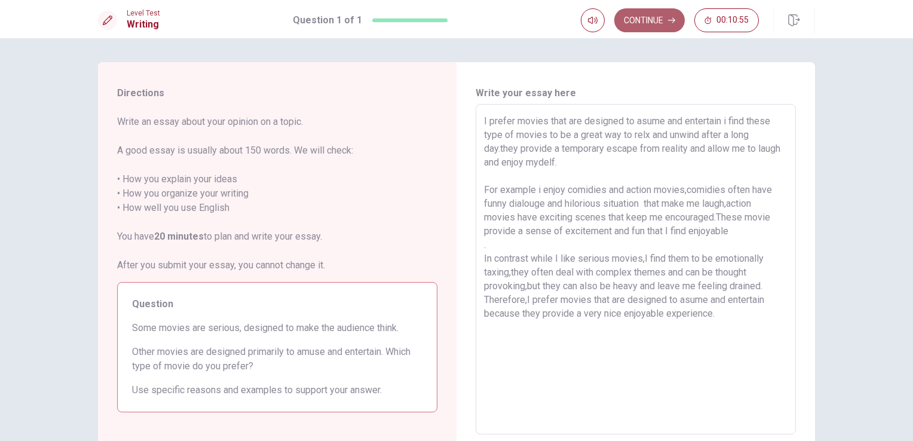
click at [658, 31] on button "Continue" at bounding box center [649, 20] width 70 height 24
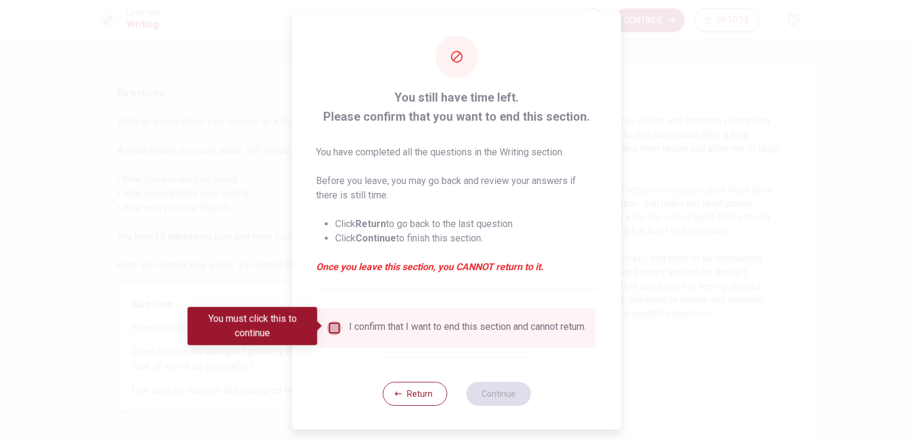
click at [339, 330] on input "You must click this to continue" at bounding box center [334, 328] width 14 height 14
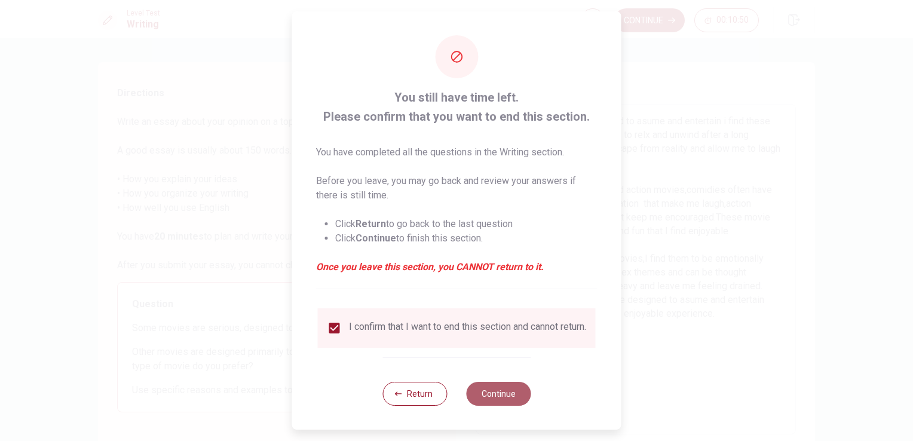
click at [496, 394] on button "Continue" at bounding box center [498, 394] width 65 height 24
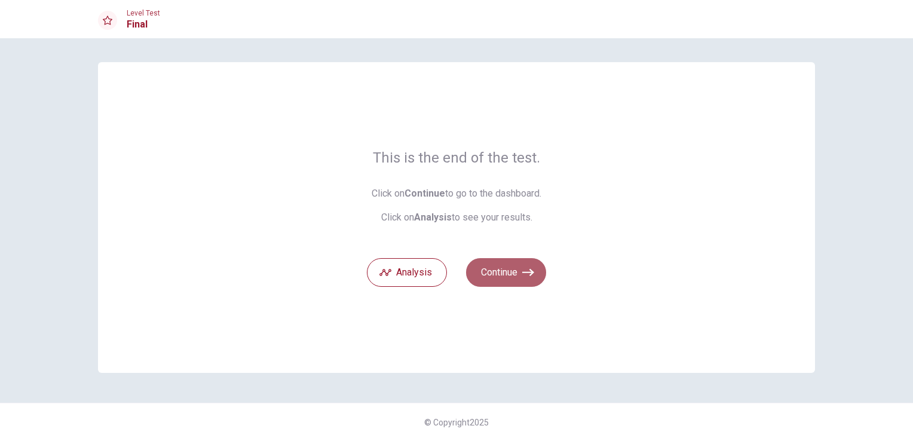
click at [535, 261] on button "Continue" at bounding box center [506, 272] width 80 height 29
